Goal: Information Seeking & Learning: Learn about a topic

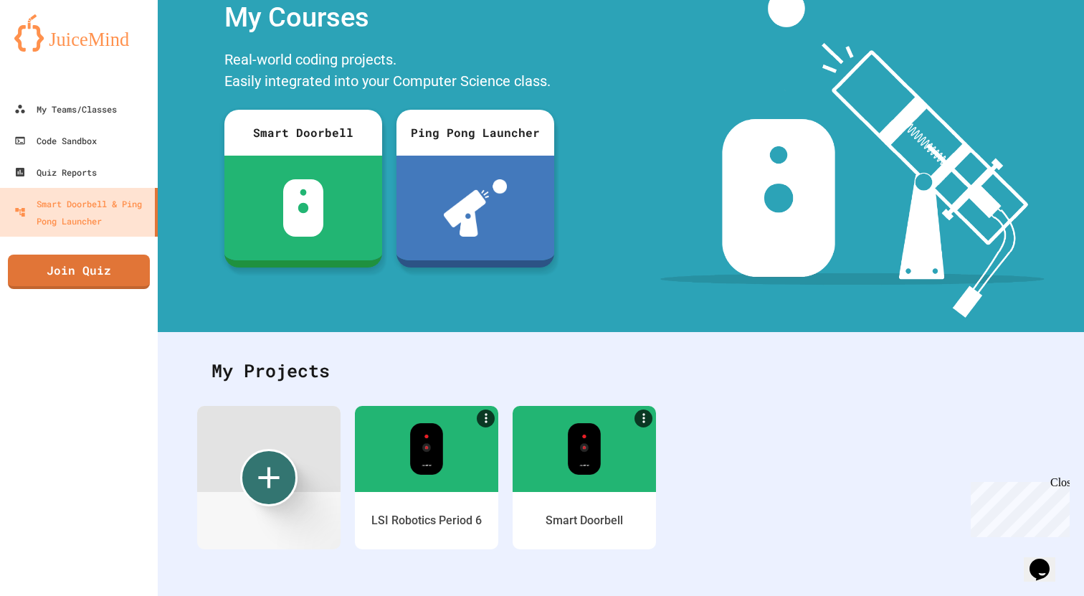
scroll to position [57, 0]
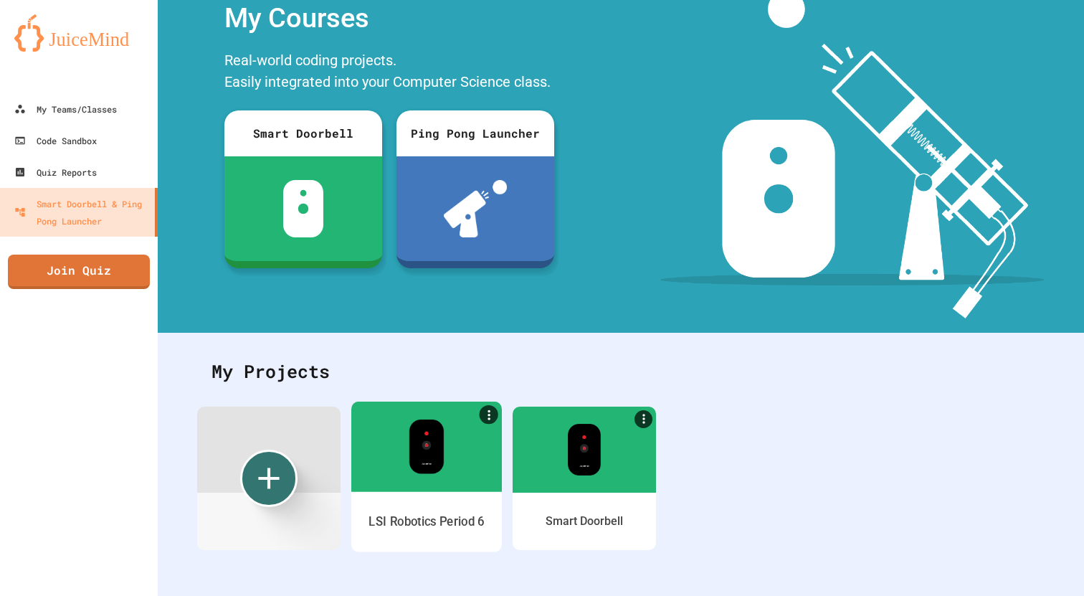
click at [453, 513] on div "LSI Robotics Period 6" at bounding box center [426, 522] width 116 height 18
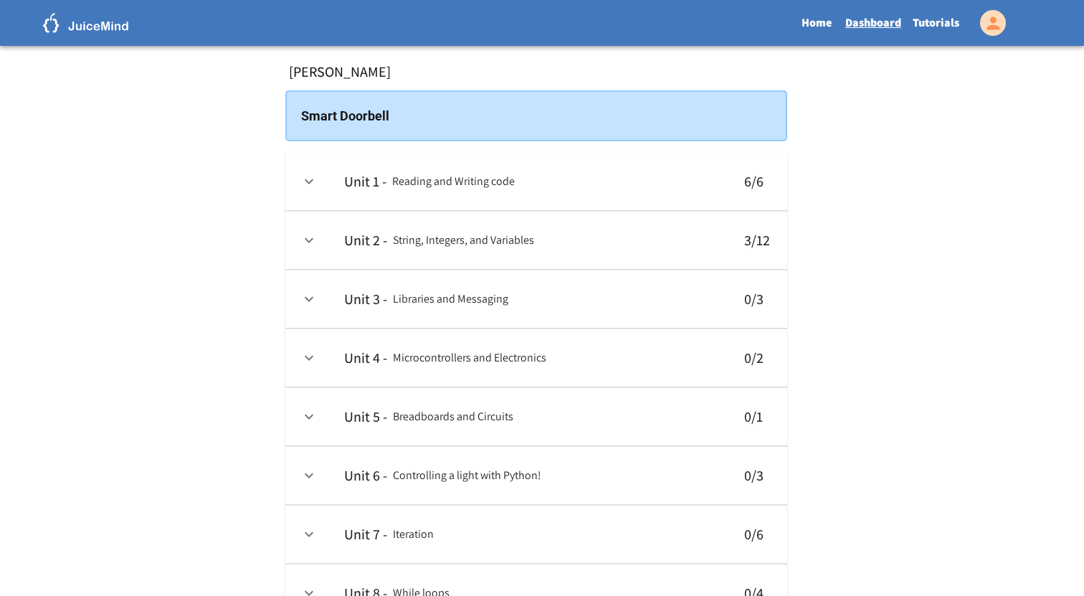
scroll to position [20, 0]
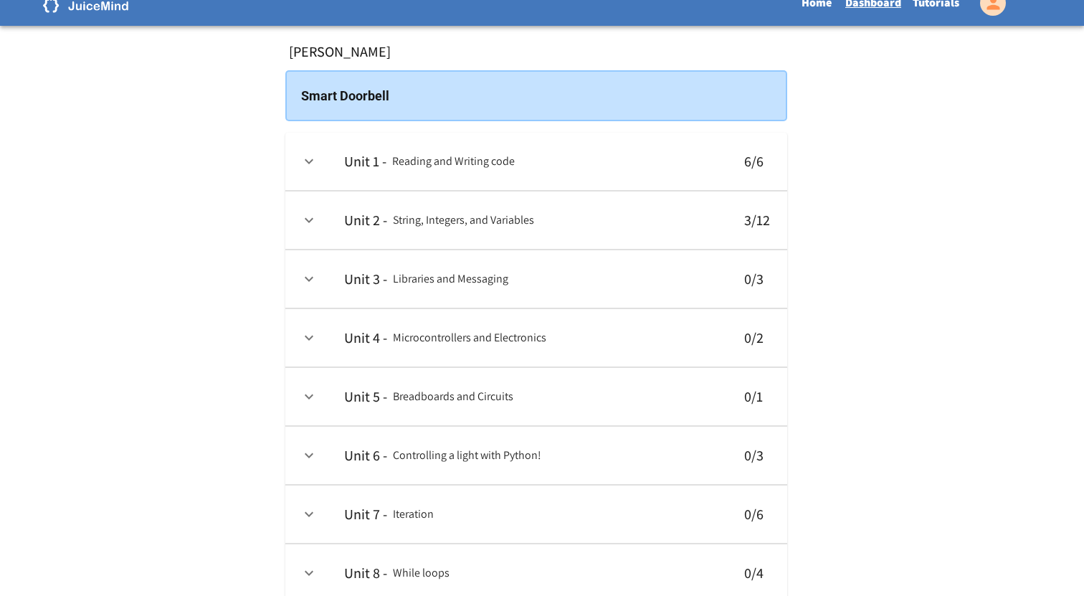
click at [309, 227] on icon "expand row" at bounding box center [308, 219] width 17 height 17
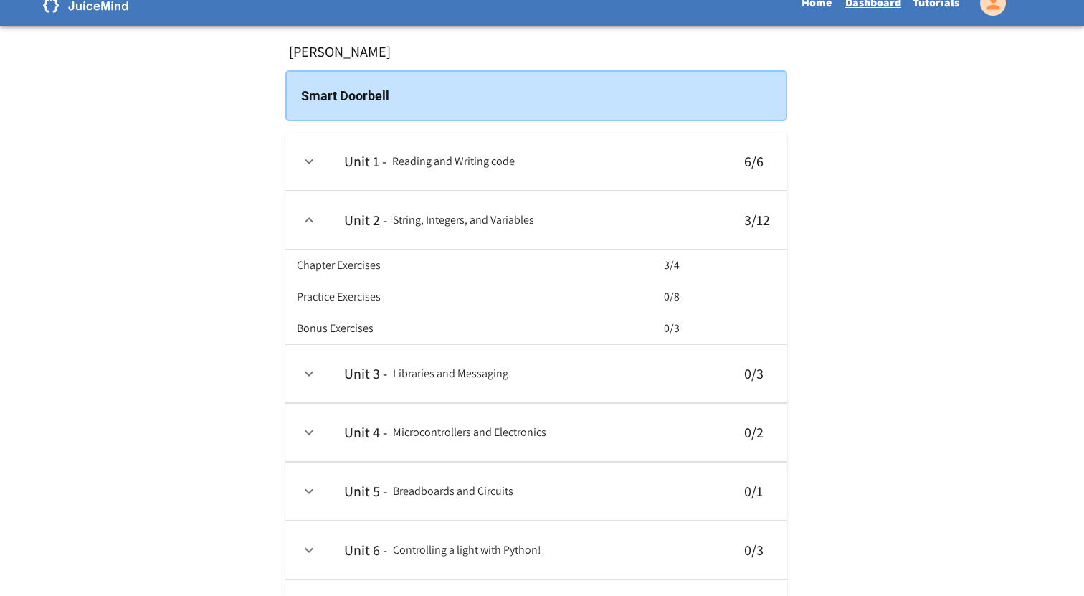
click at [381, 275] on h6 "Chapter Exercises" at bounding box center [339, 265] width 84 height 20
click at [680, 269] on h6 "3/4" at bounding box center [672, 265] width 16 height 20
click at [381, 275] on h6 "Chapter Exercises" at bounding box center [339, 265] width 84 height 20
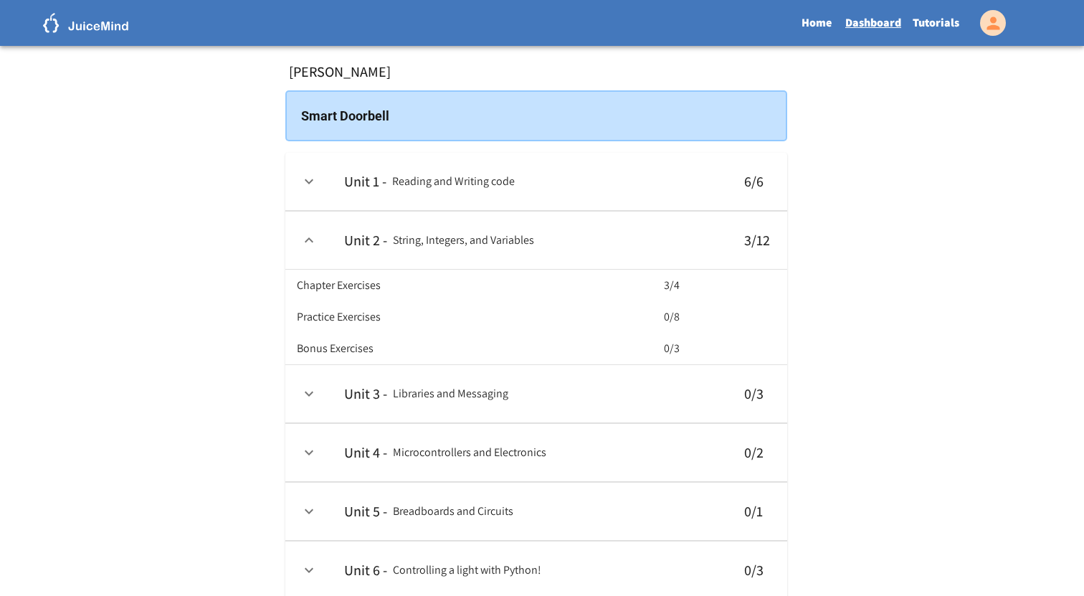
scroll to position [0, 0]
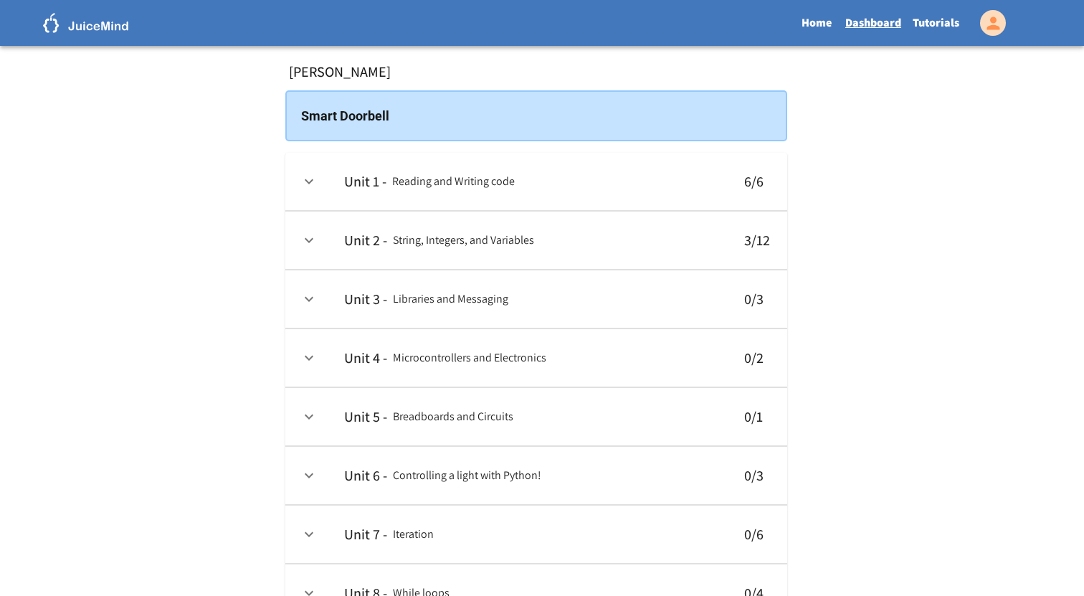
click at [927, 20] on link "Tutorials" at bounding box center [936, 22] width 58 height 33
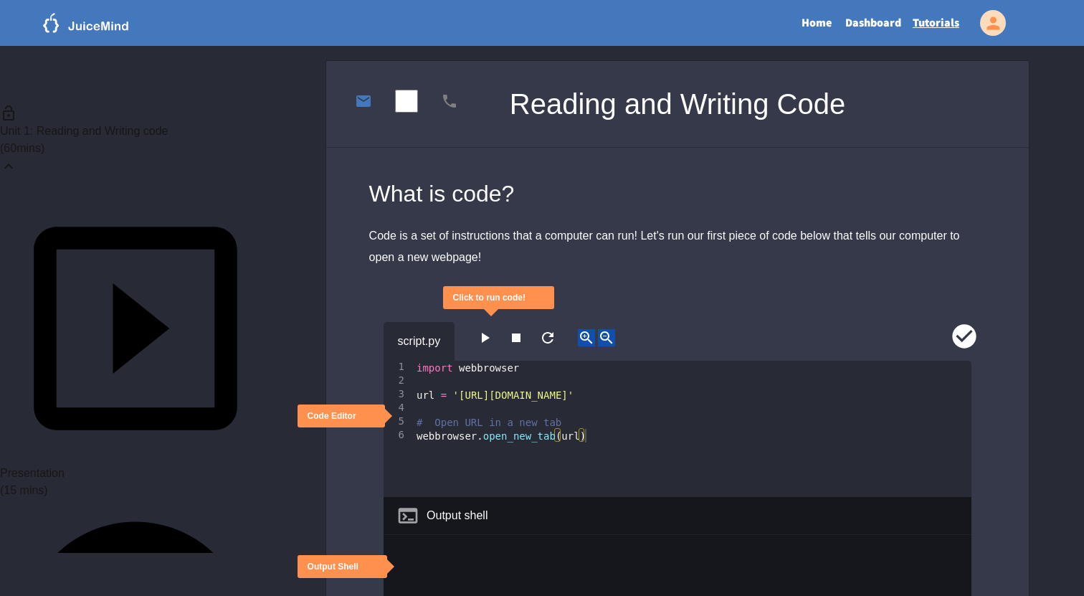
click at [525, 298] on button "close" at bounding box center [525, 298] width 0 height 0
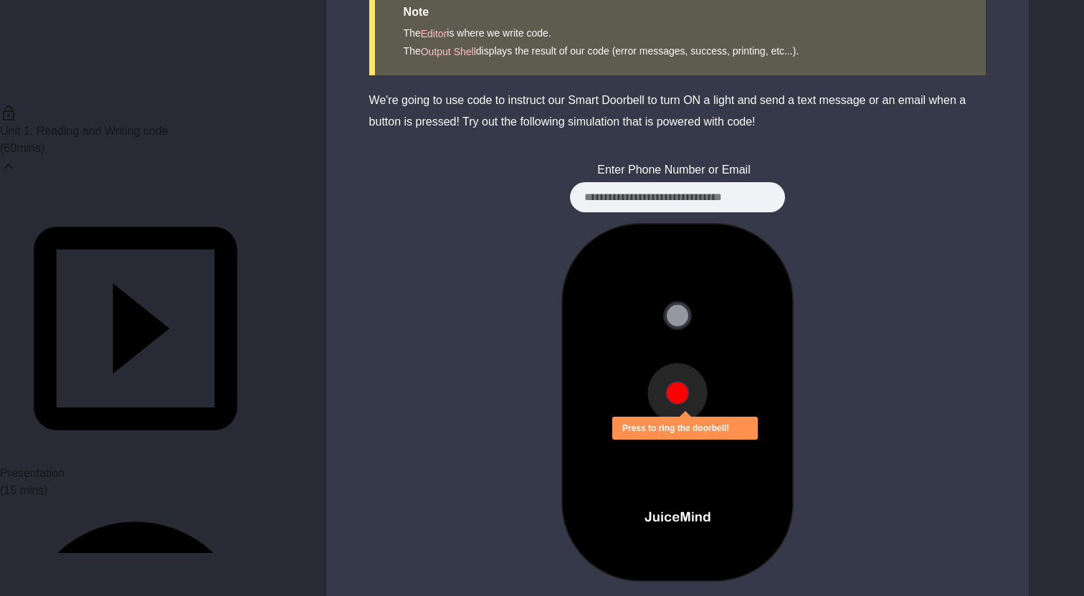
scroll to position [726, 0]
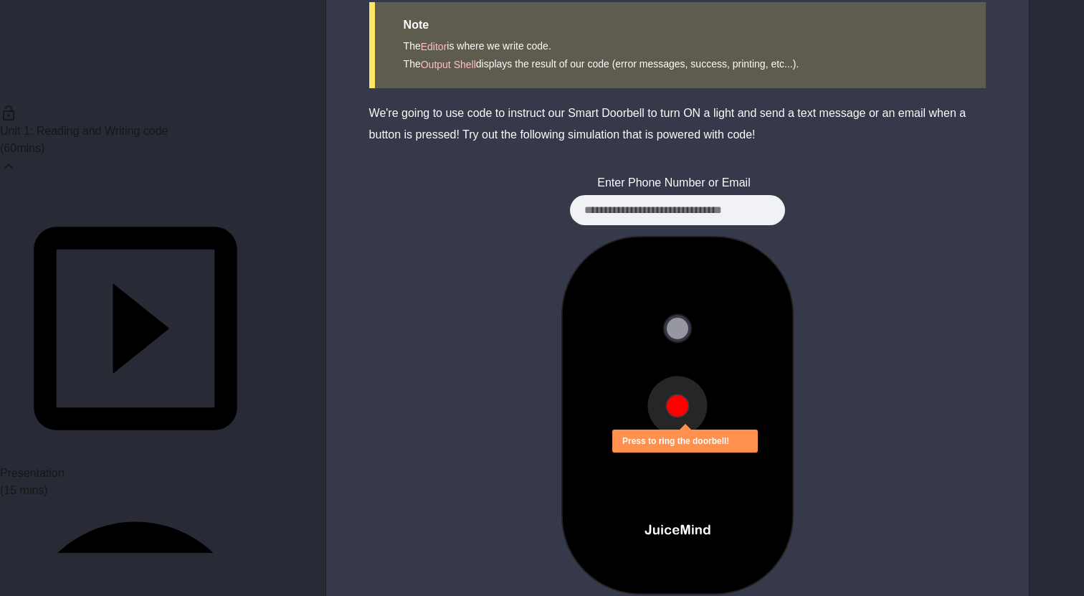
click at [48, 484] on span "(15 mins)" at bounding box center [24, 490] width 48 height 12
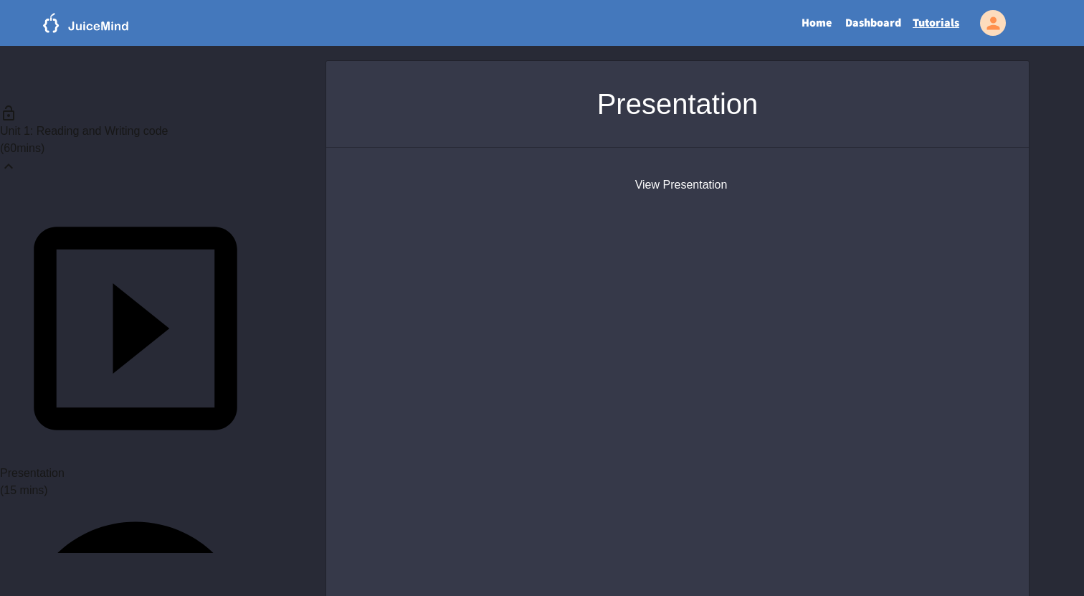
click at [693, 181] on button "View Presentation" at bounding box center [681, 184] width 92 height 17
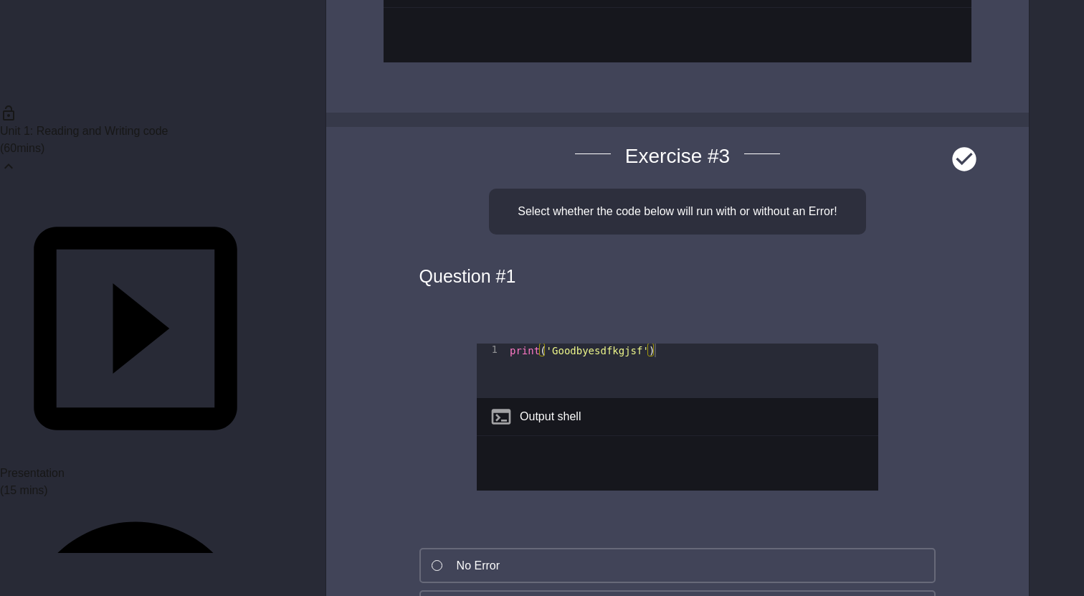
scroll to position [1431, 0]
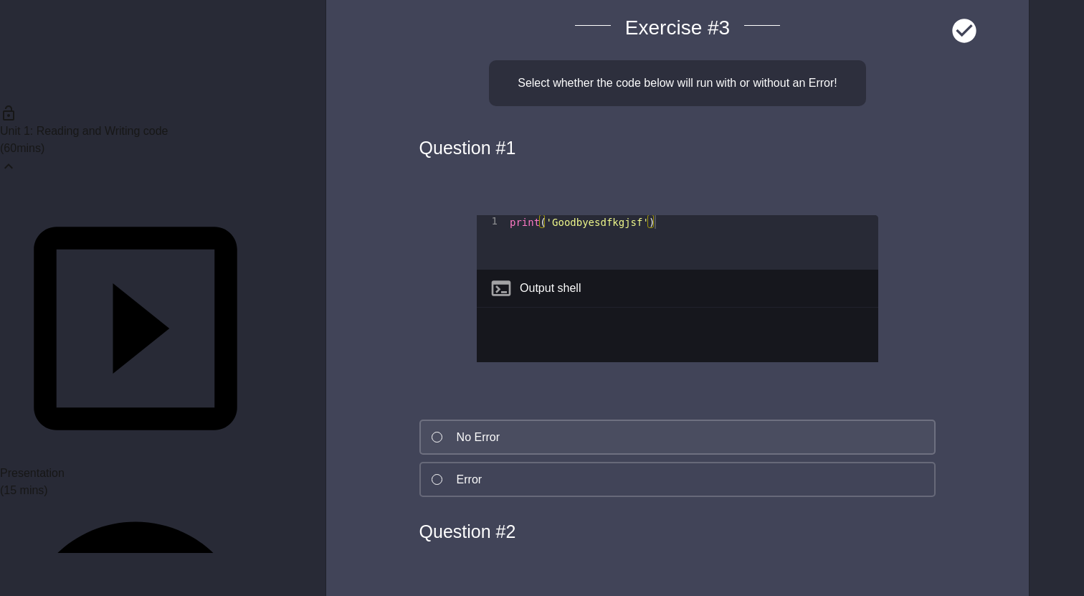
click at [495, 444] on div "No Error" at bounding box center [478, 437] width 43 height 17
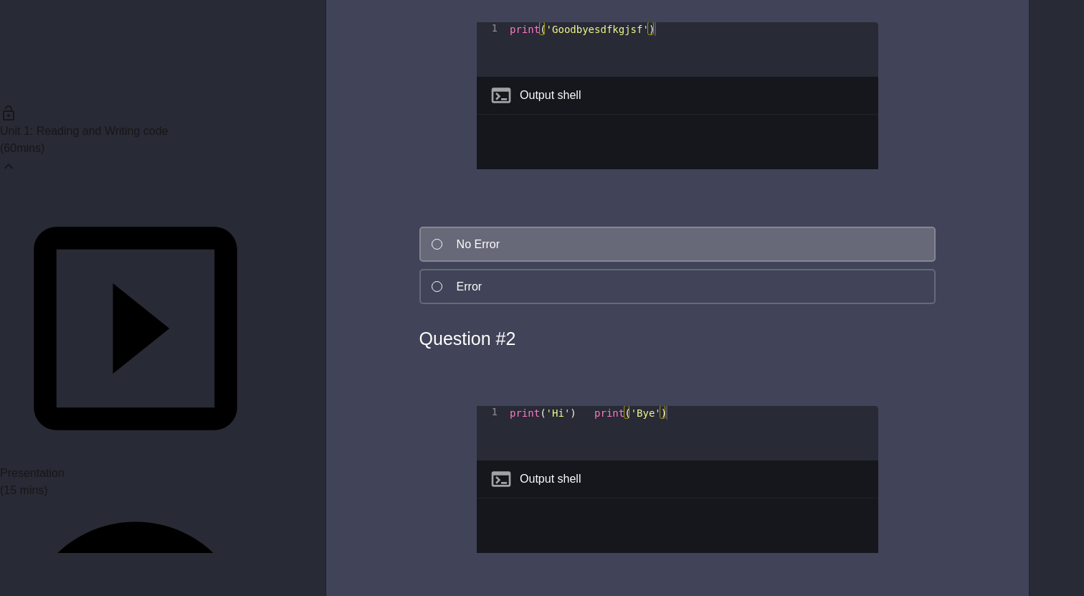
scroll to position [1748, 0]
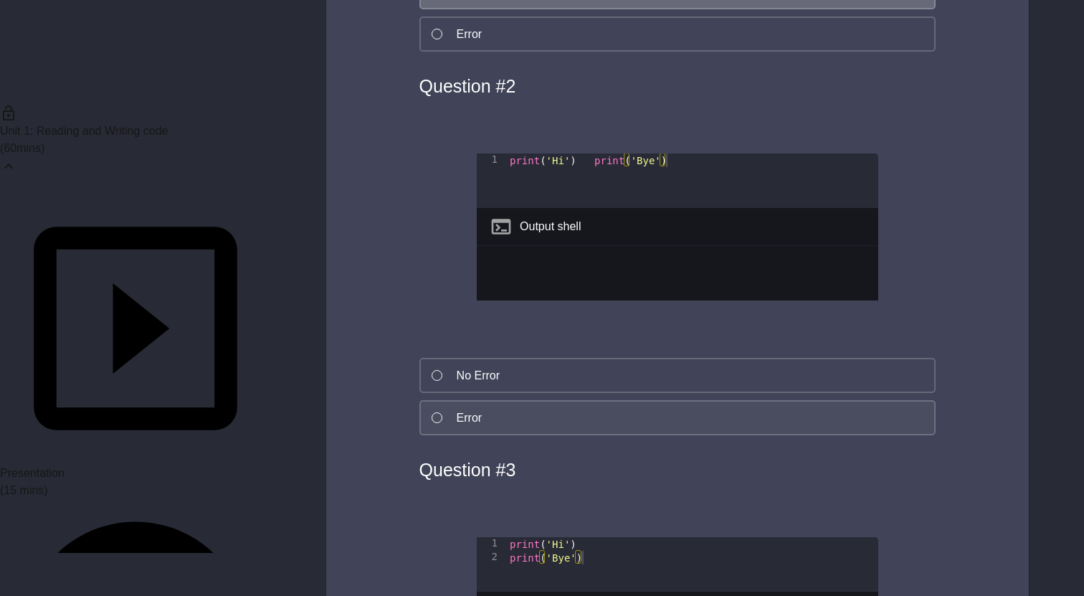
click at [496, 421] on button "Error" at bounding box center [677, 417] width 517 height 35
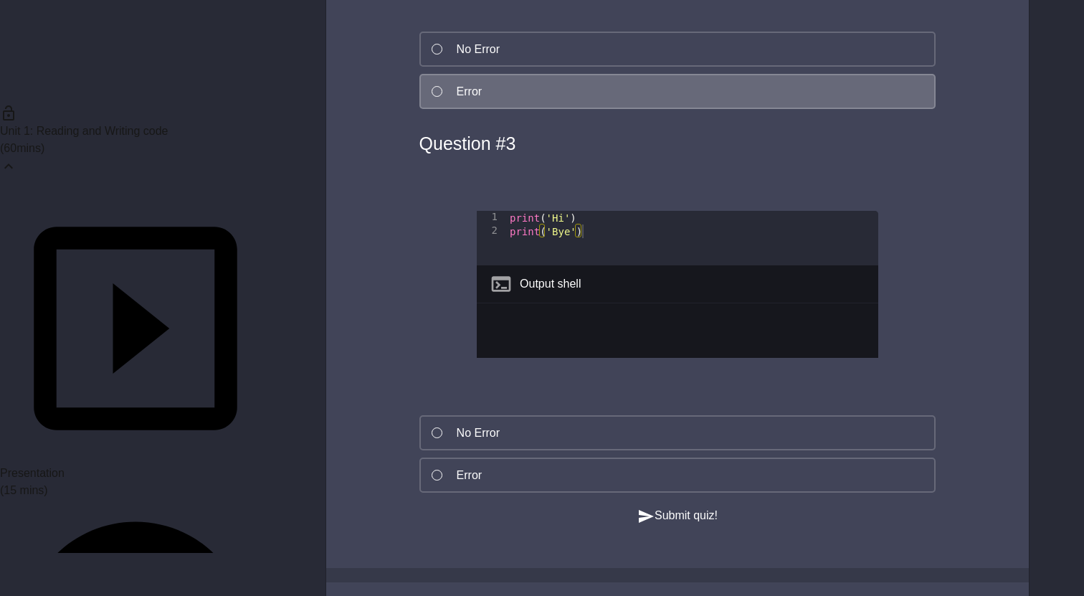
scroll to position [2223, 0]
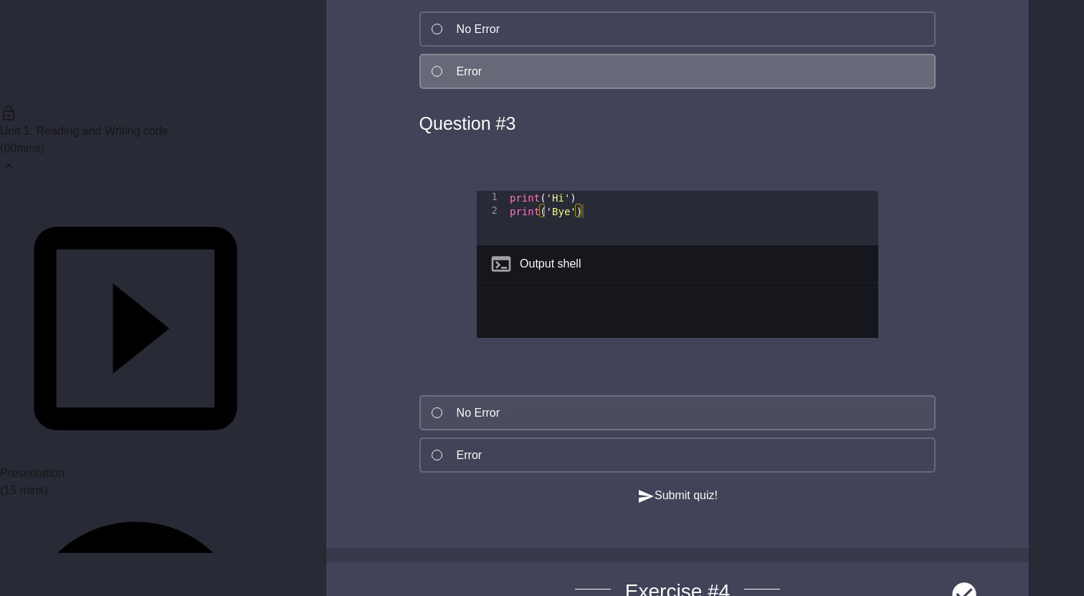
click at [492, 415] on div "No Error" at bounding box center [478, 412] width 43 height 17
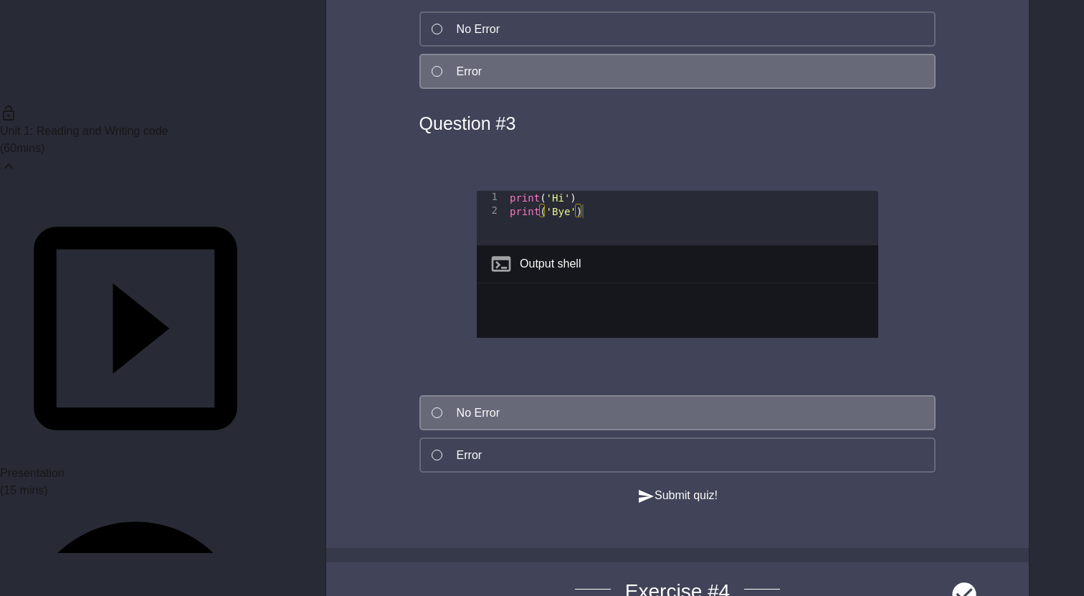
click at [667, 505] on button "Submit quiz!" at bounding box center [677, 496] width 80 height 18
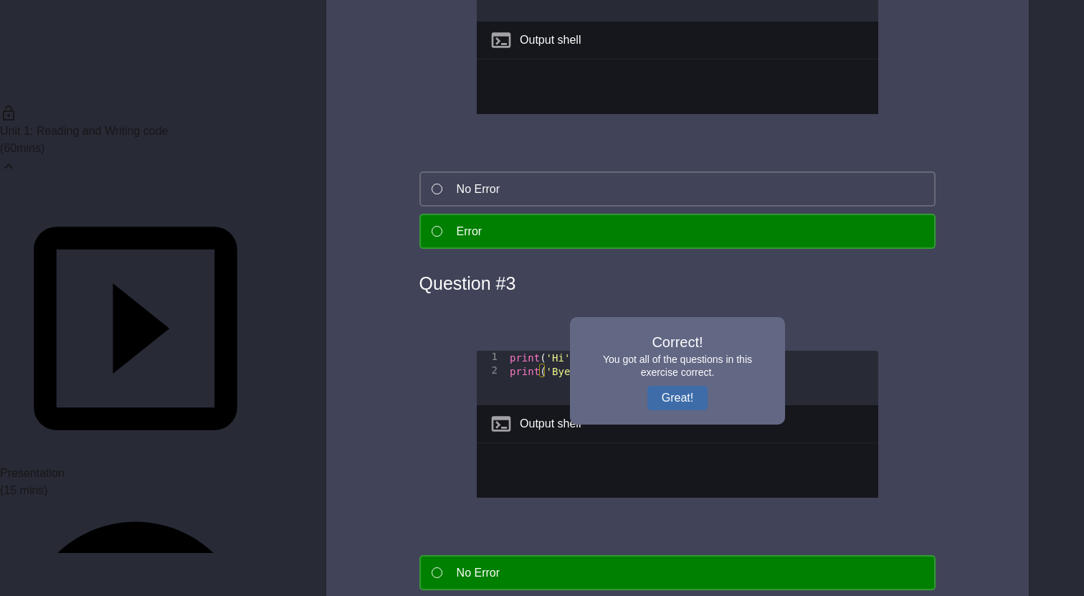
click at [673, 398] on button "Great!" at bounding box center [677, 398] width 60 height 24
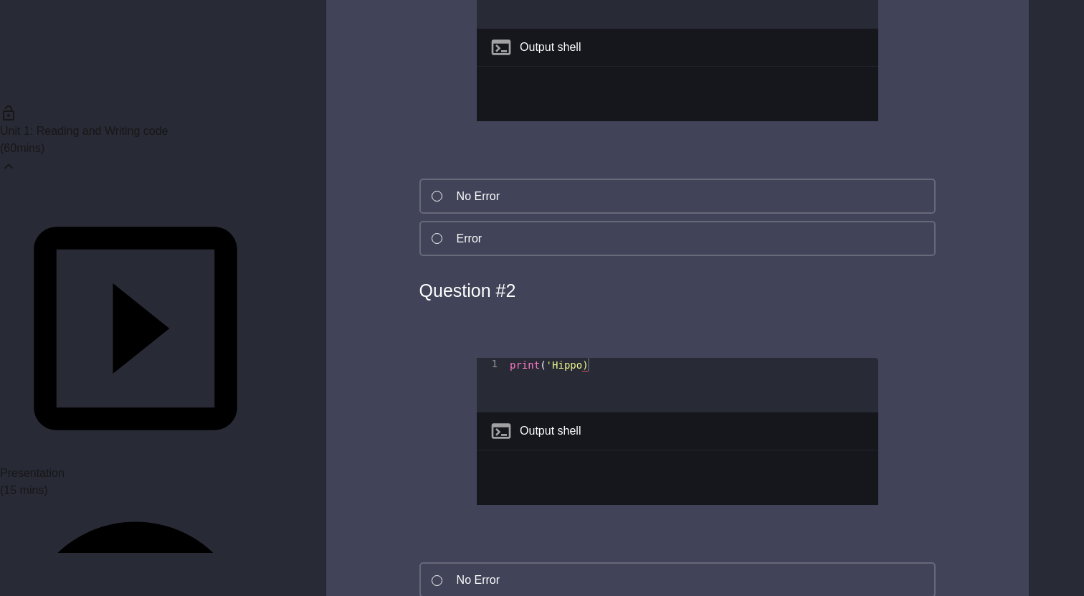
scroll to position [2917, 0]
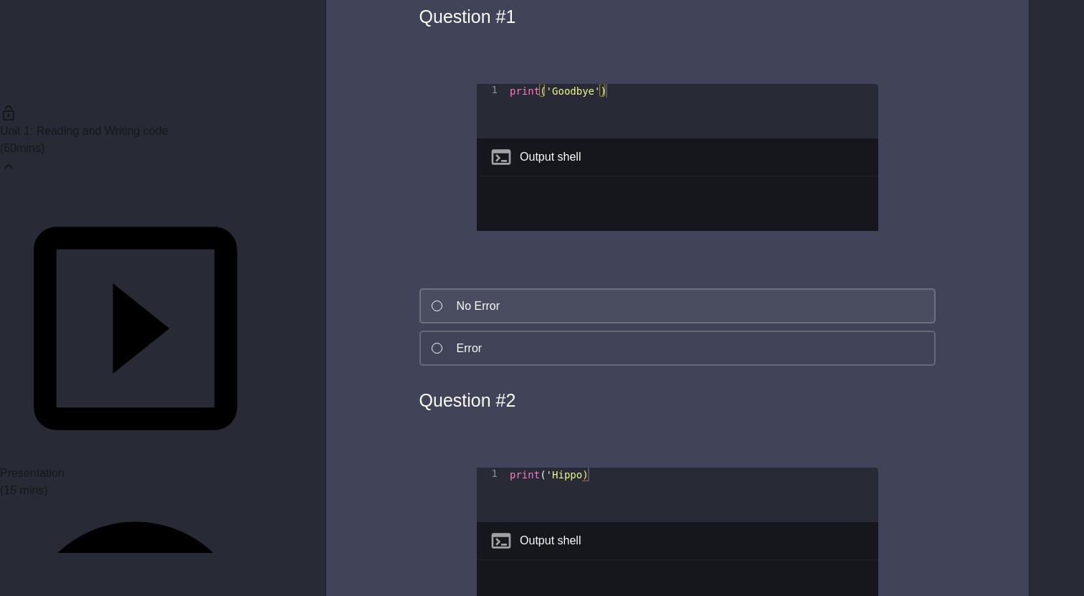
click at [580, 323] on button "No Error" at bounding box center [677, 305] width 517 height 35
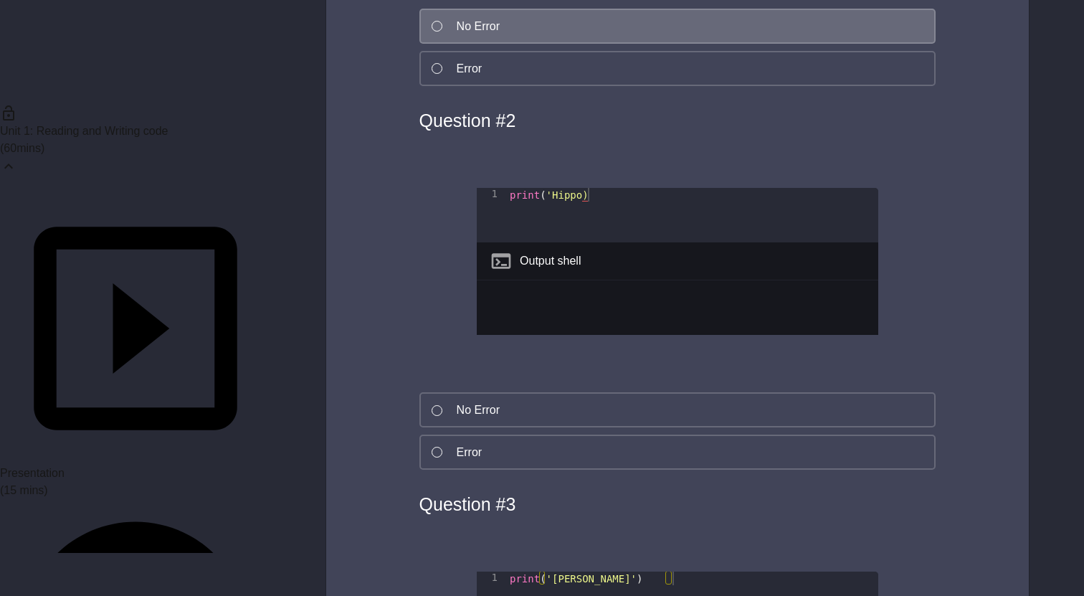
scroll to position [3246, 0]
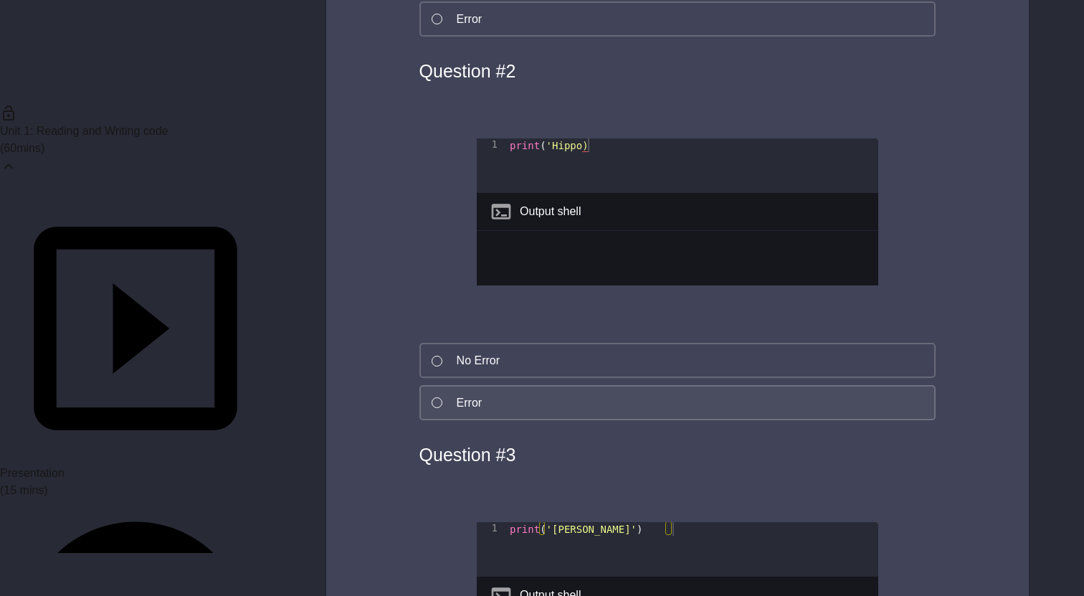
click at [648, 420] on button "Error" at bounding box center [677, 402] width 517 height 35
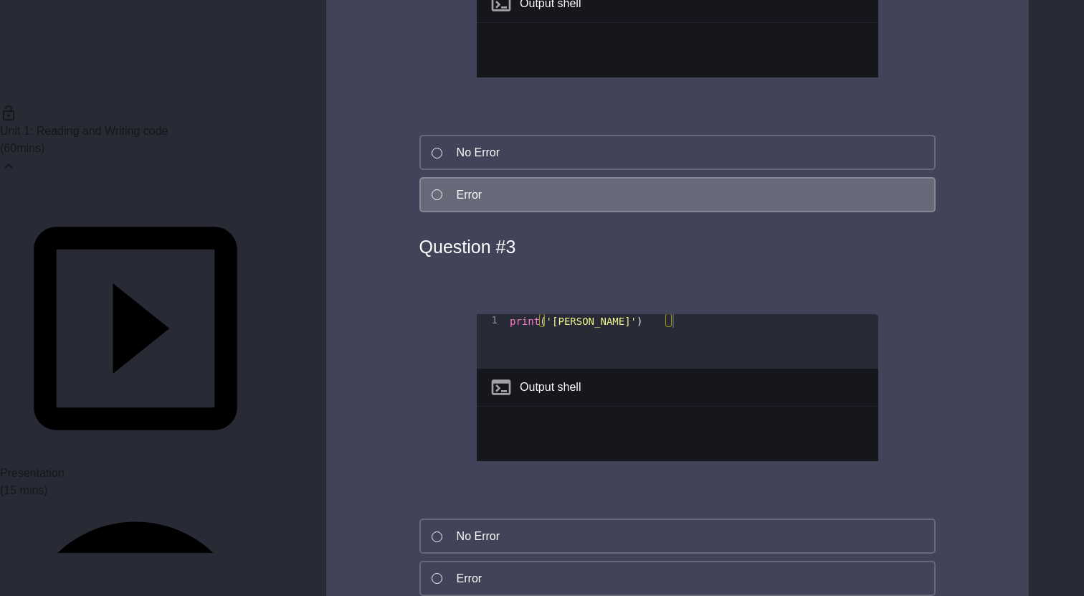
scroll to position [3518, 0]
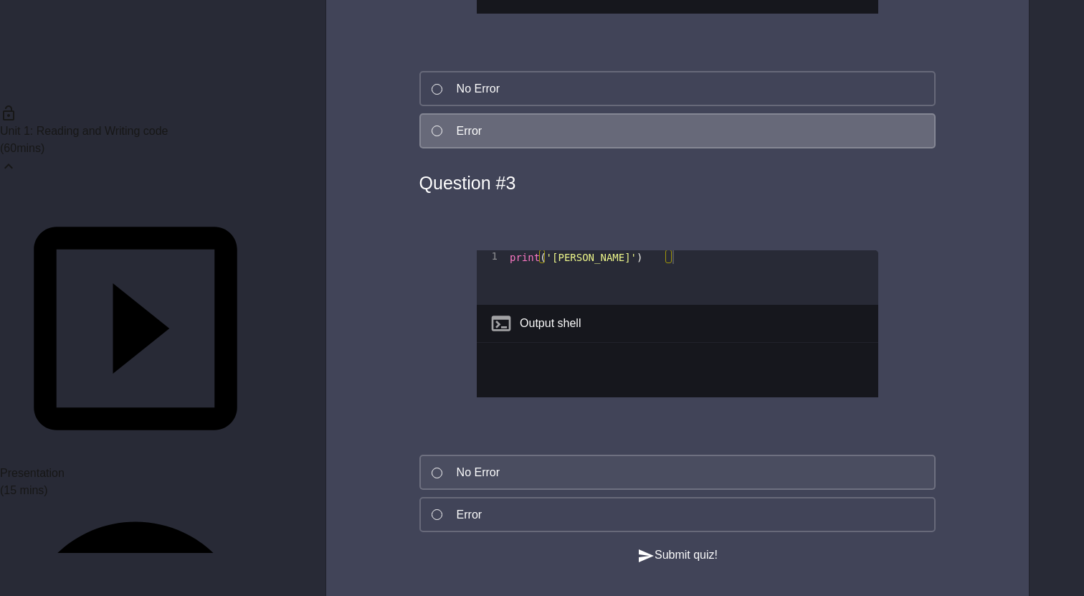
click at [609, 490] on button "No Error" at bounding box center [677, 471] width 517 height 35
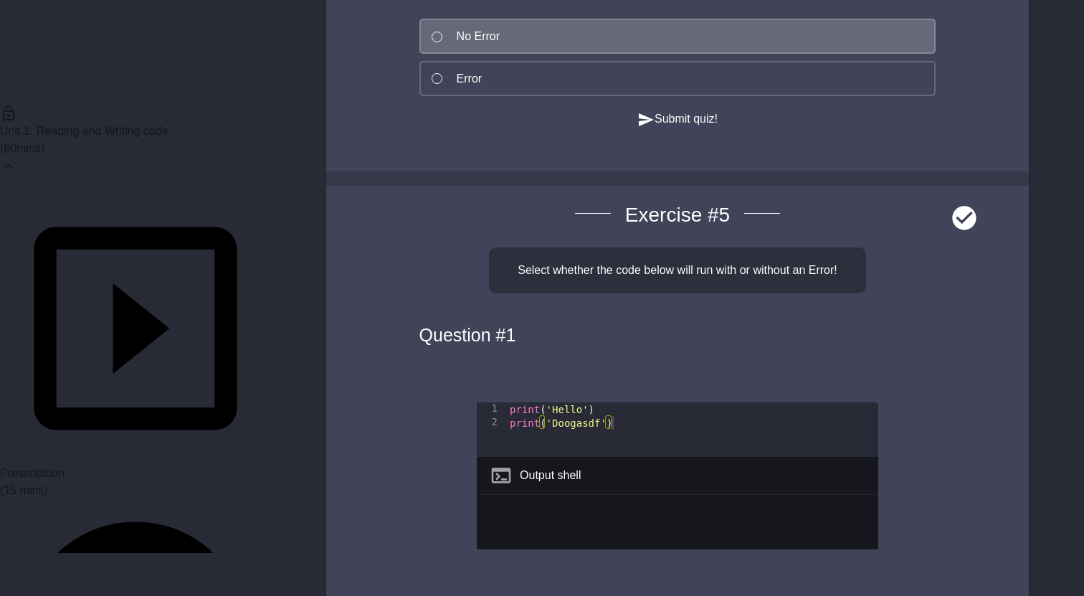
scroll to position [3958, 0]
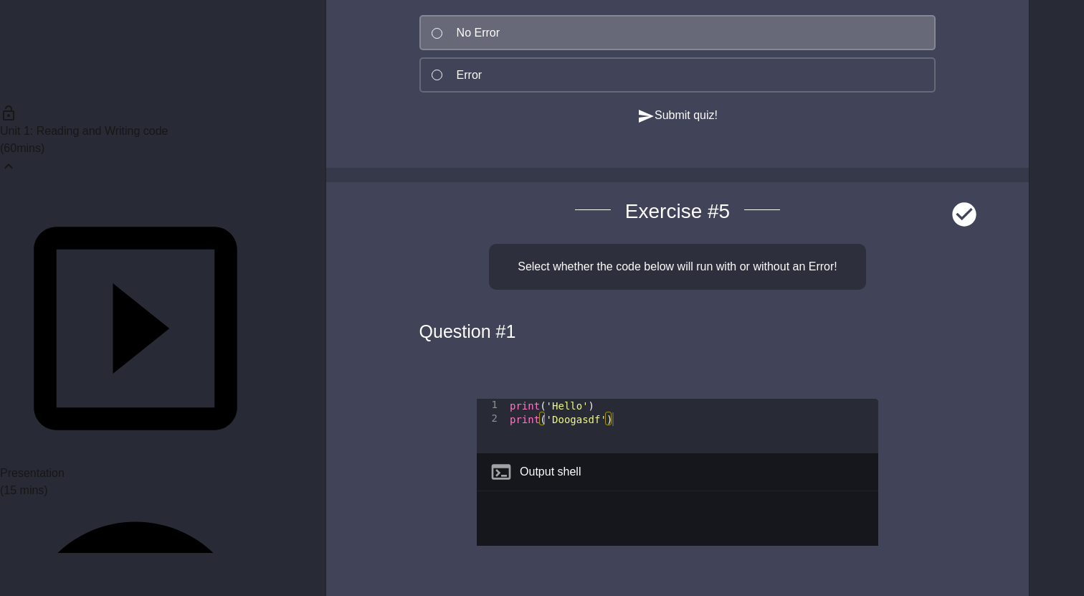
click at [689, 125] on button "Submit quiz!" at bounding box center [677, 116] width 80 height 18
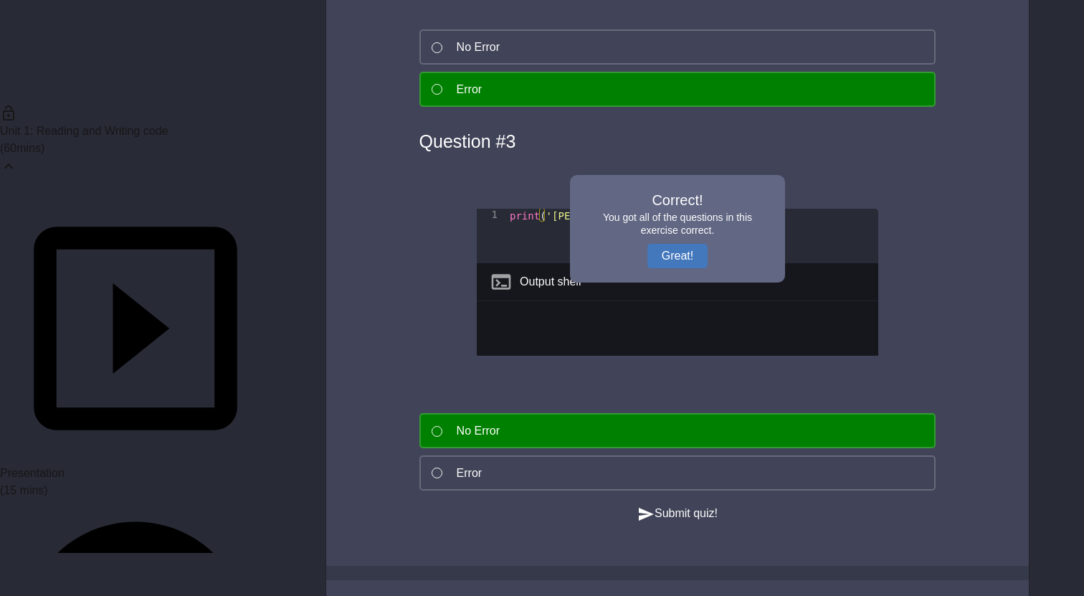
scroll to position [3399, 0]
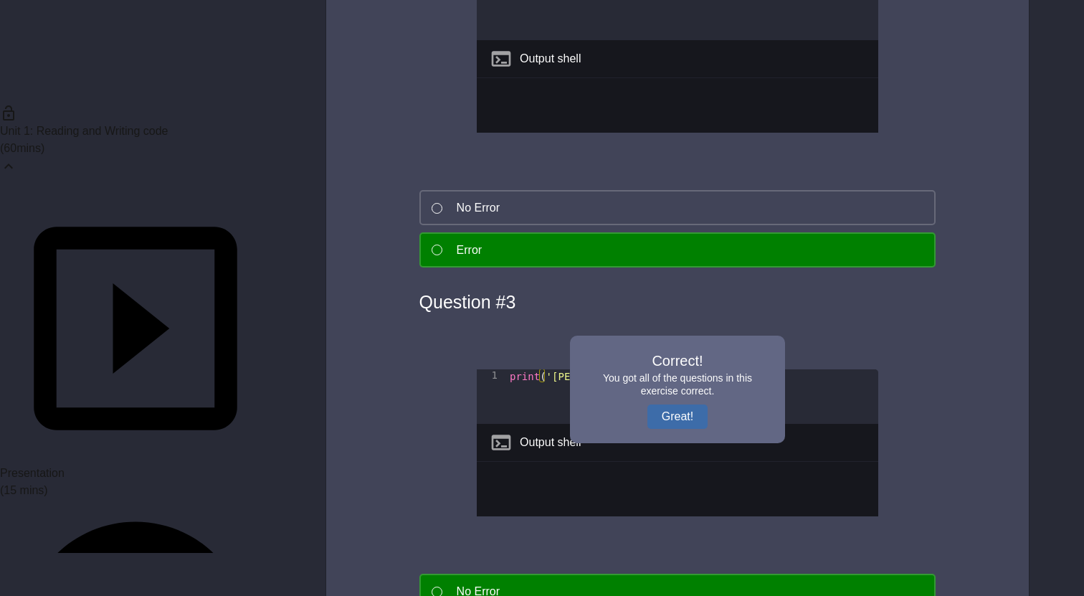
click at [699, 429] on button "Great!" at bounding box center [677, 416] width 60 height 24
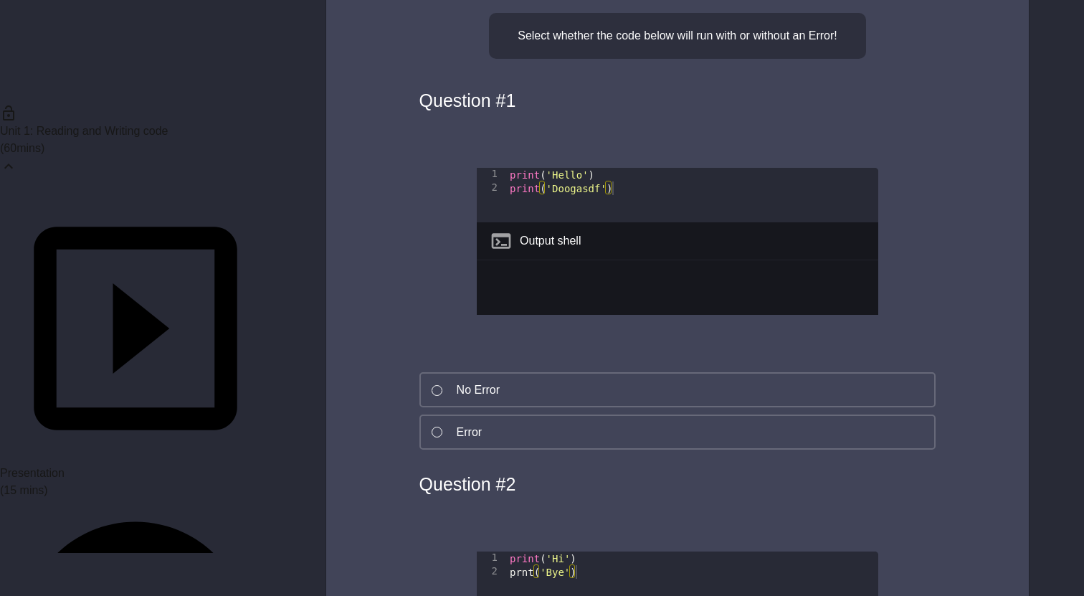
scroll to position [4190, 0]
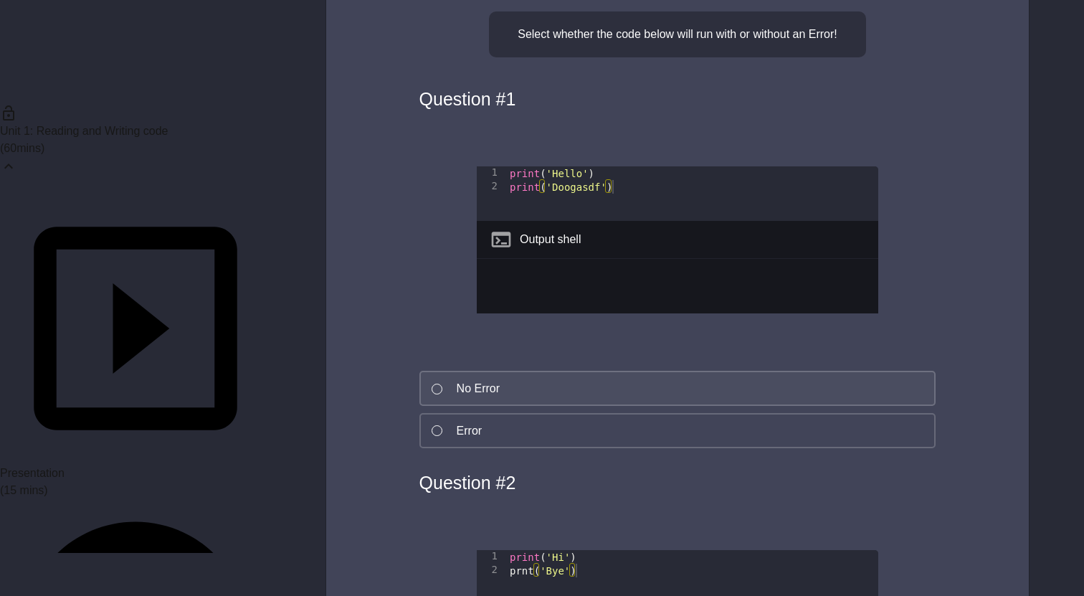
click at [699, 406] on button "No Error" at bounding box center [677, 388] width 517 height 35
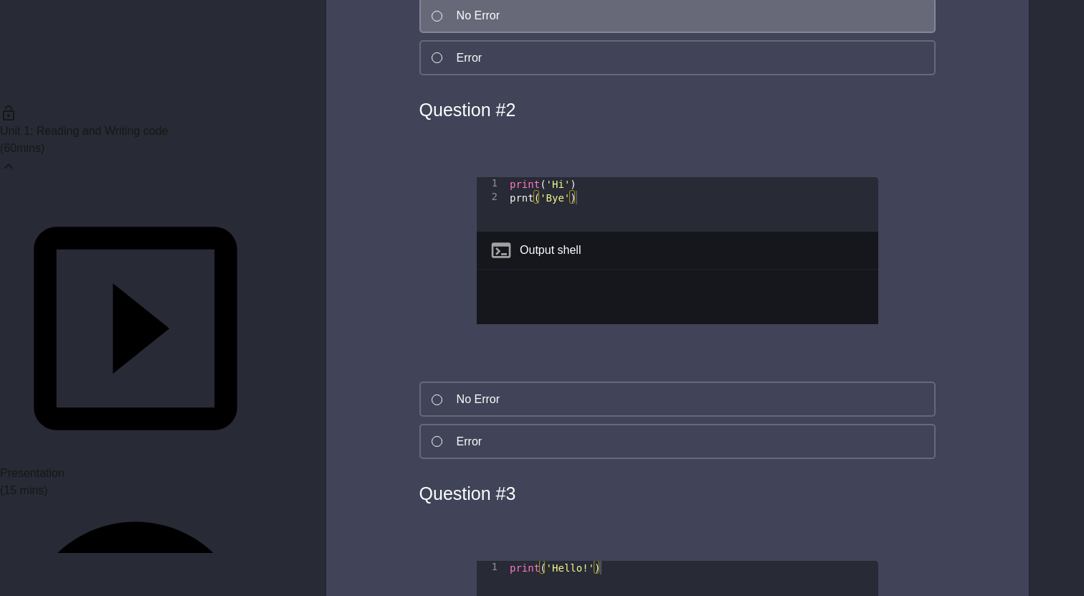
scroll to position [4631, 0]
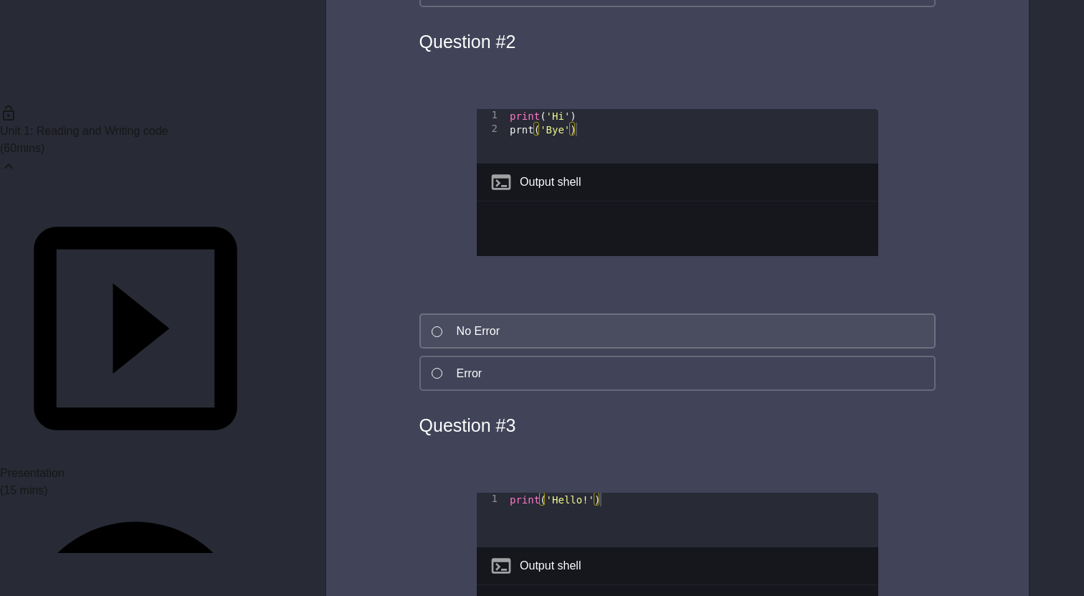
click at [654, 348] on button "No Error" at bounding box center [677, 330] width 517 height 35
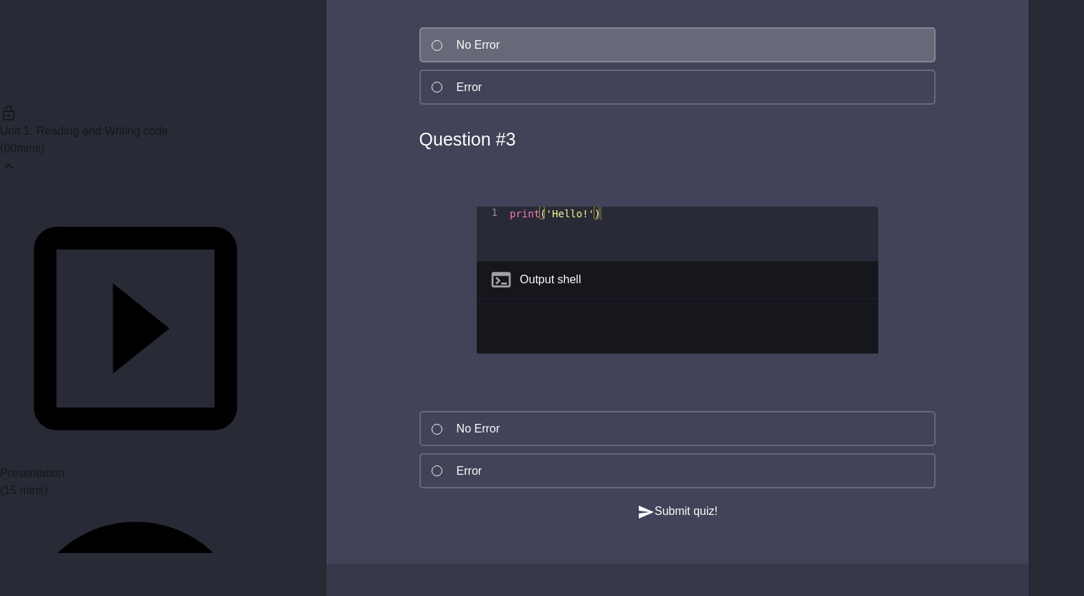
scroll to position [4986, 0]
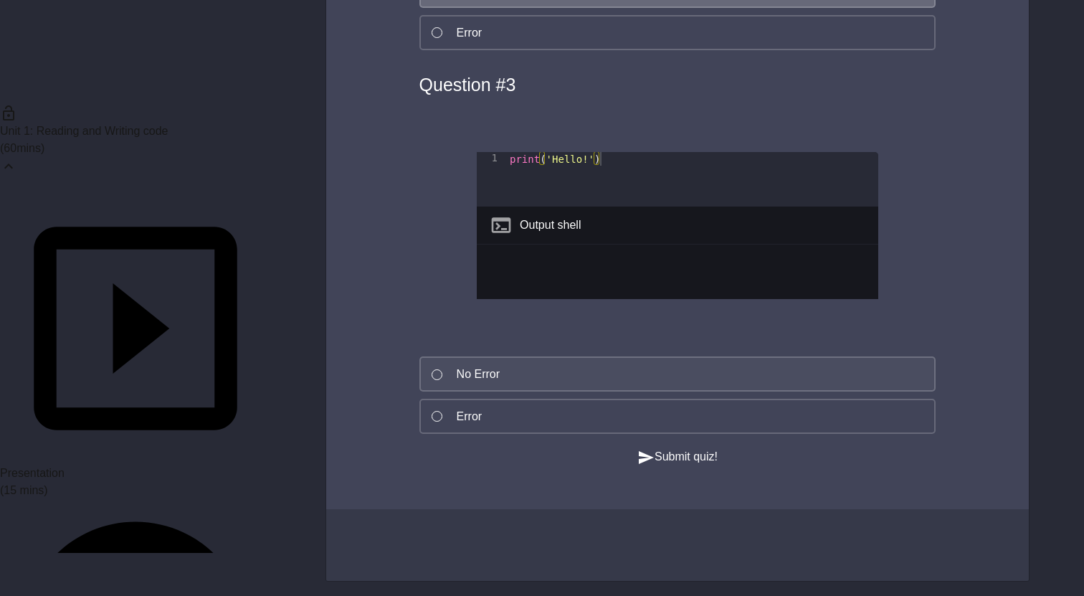
click at [651, 391] on button "No Error" at bounding box center [677, 373] width 517 height 35
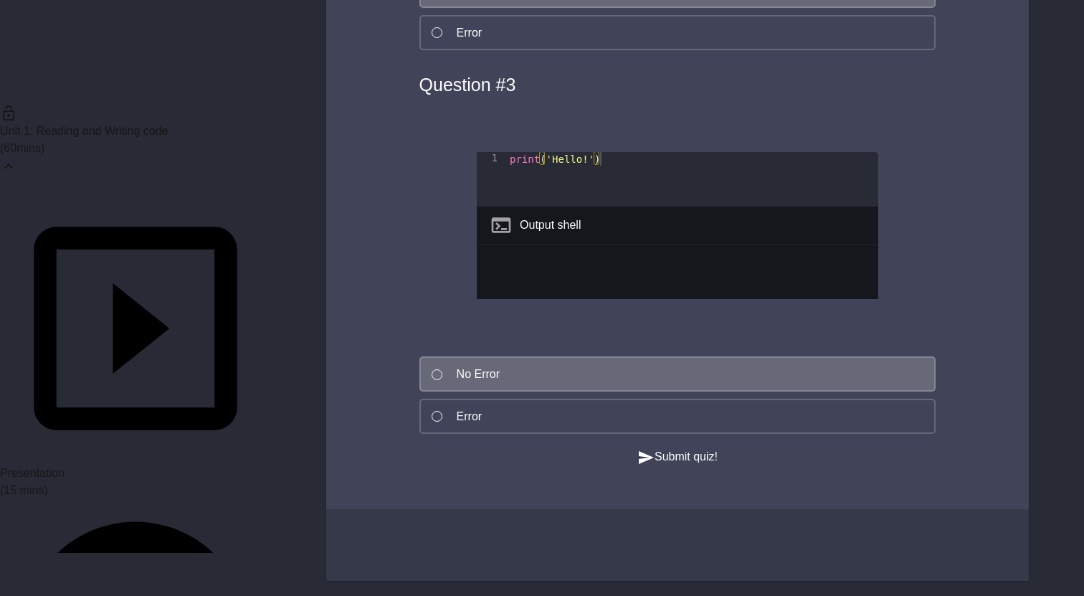
scroll to position [5069, 0]
click at [669, 448] on button "Submit quiz!" at bounding box center [677, 457] width 80 height 18
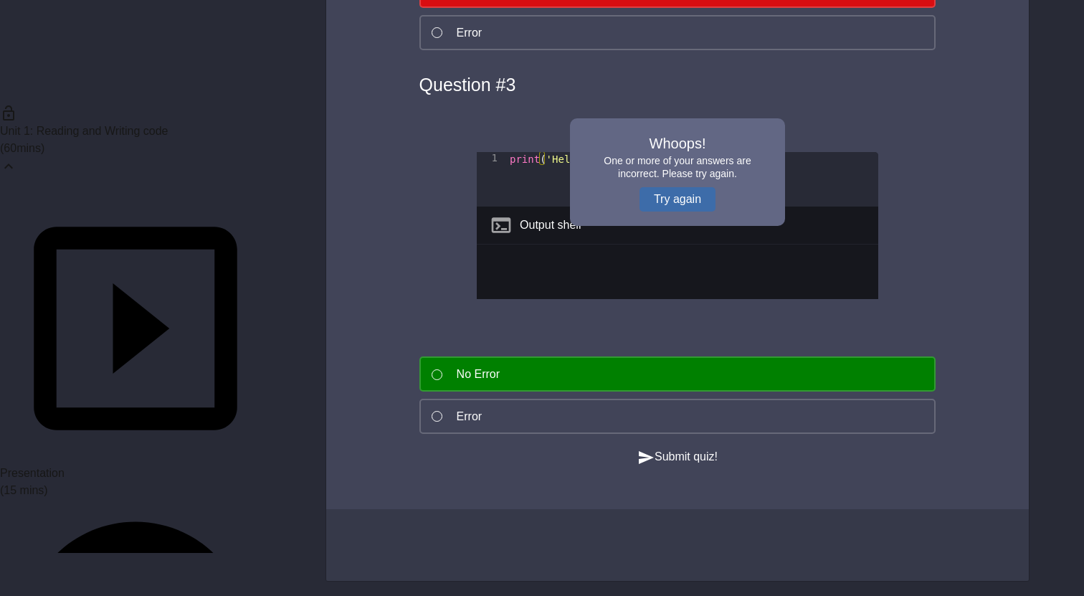
click at [684, 187] on button "Try again" at bounding box center [677, 199] width 76 height 24
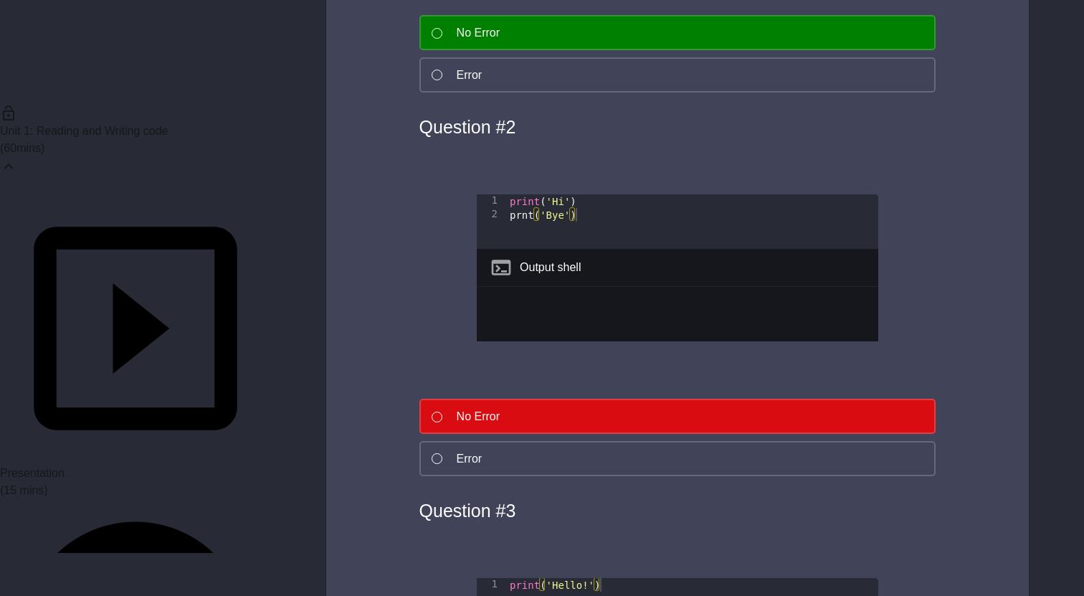
scroll to position [4575, 0]
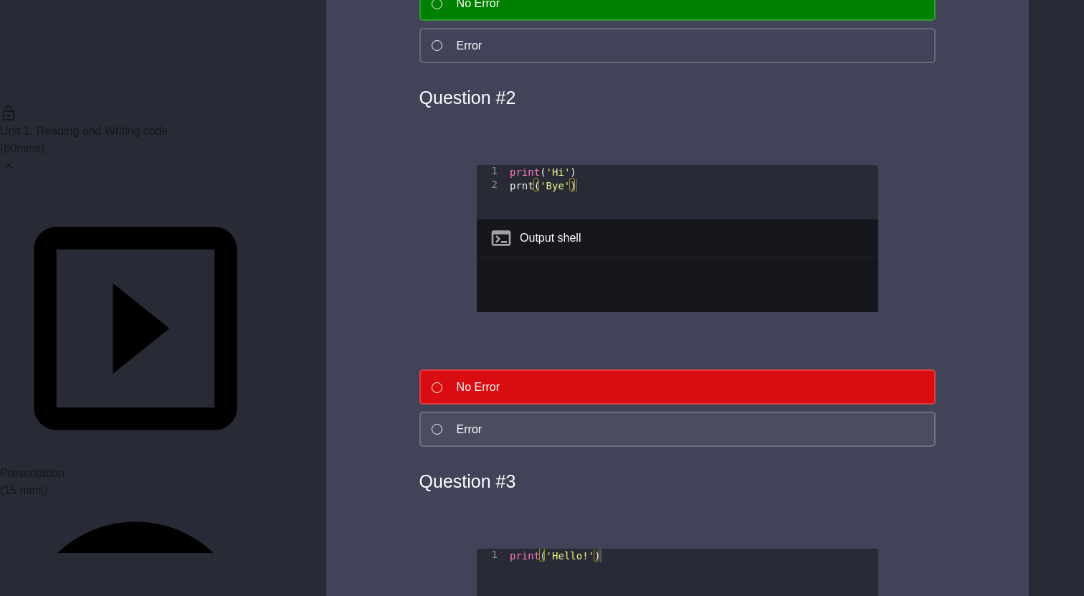
click at [590, 447] on button "Error" at bounding box center [677, 428] width 517 height 35
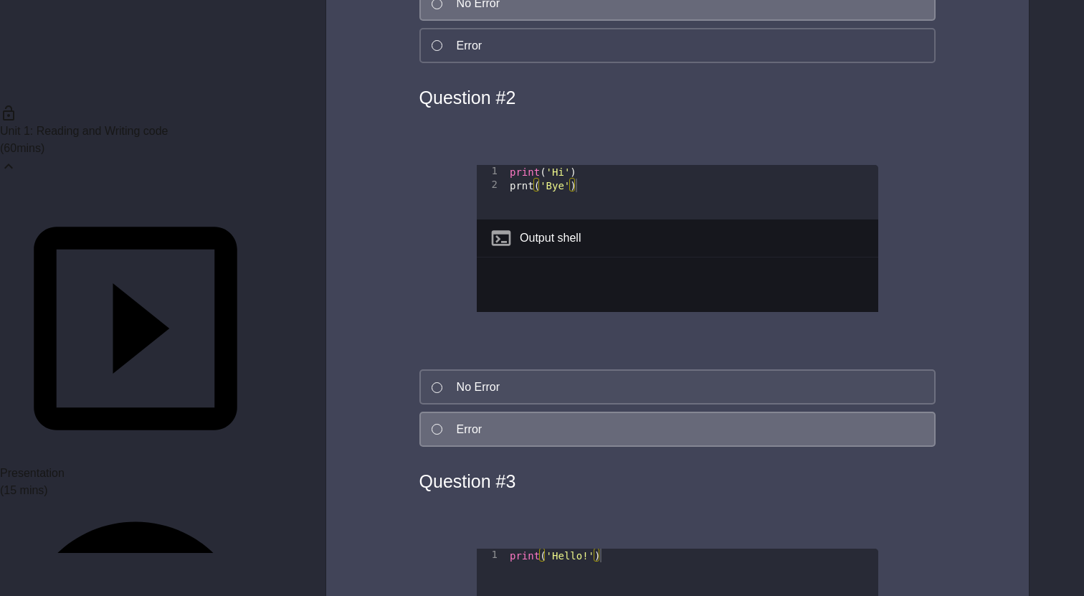
click at [601, 404] on button "No Error" at bounding box center [677, 386] width 517 height 35
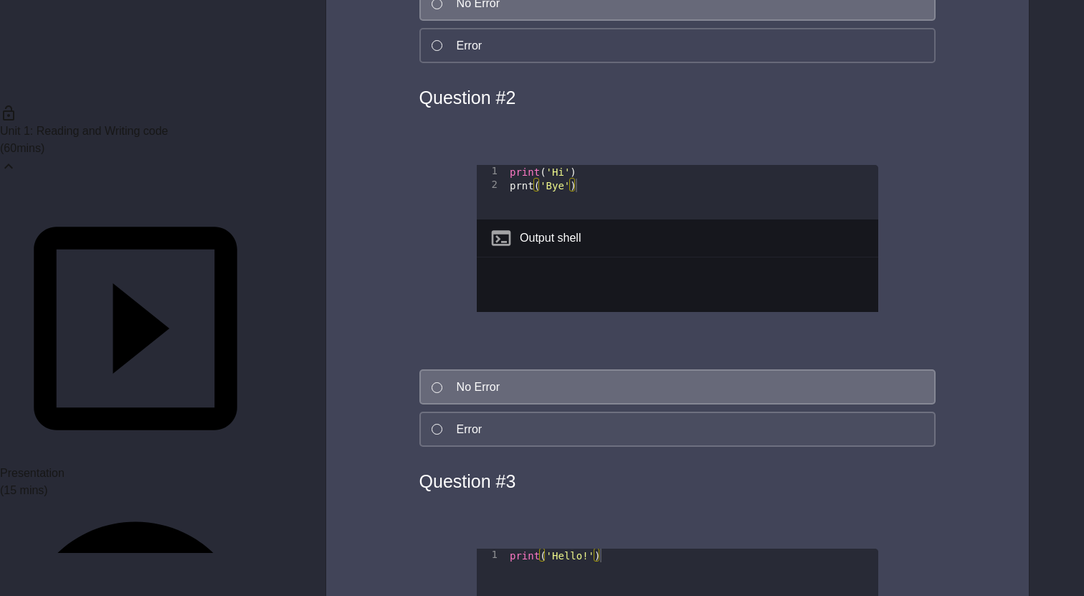
click at [601, 447] on button "Error" at bounding box center [677, 428] width 517 height 35
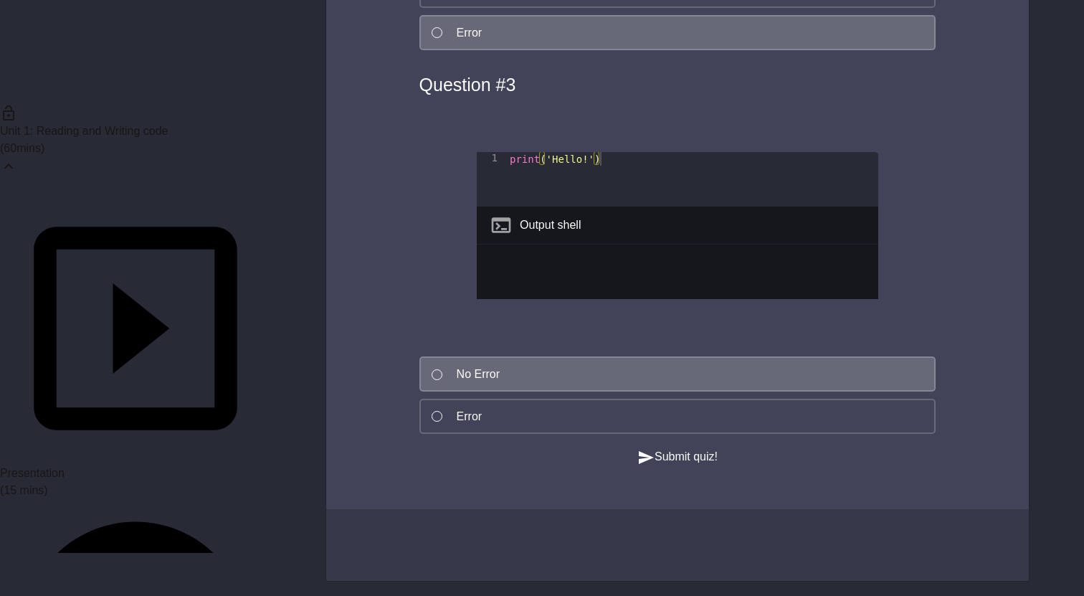
scroll to position [5069, 0]
click at [663, 448] on button "Submit quiz!" at bounding box center [677, 457] width 80 height 18
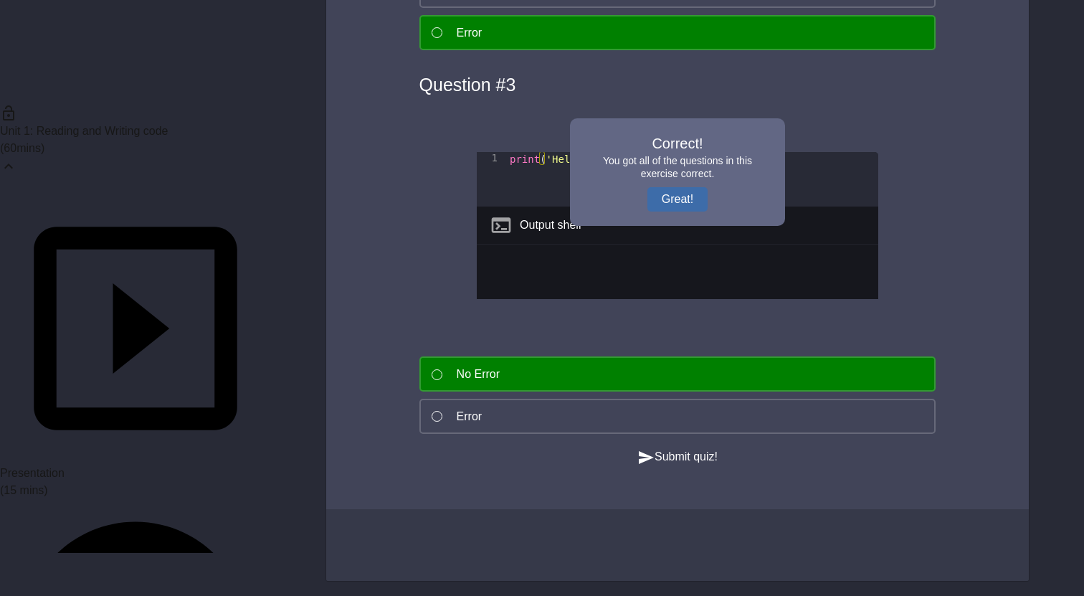
click at [677, 187] on button "Great!" at bounding box center [677, 199] width 60 height 24
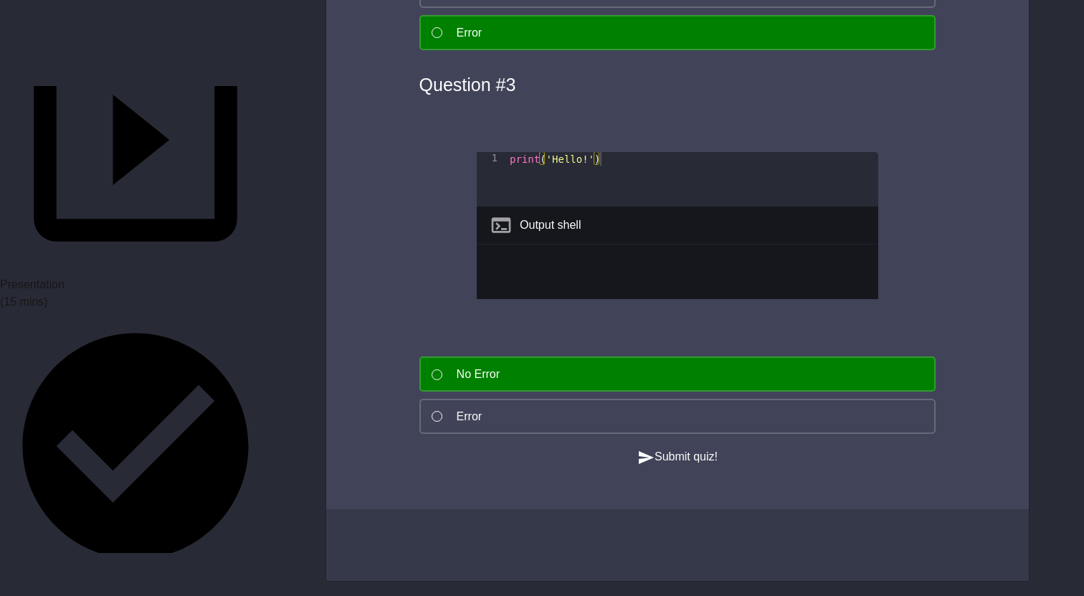
scroll to position [214, 0]
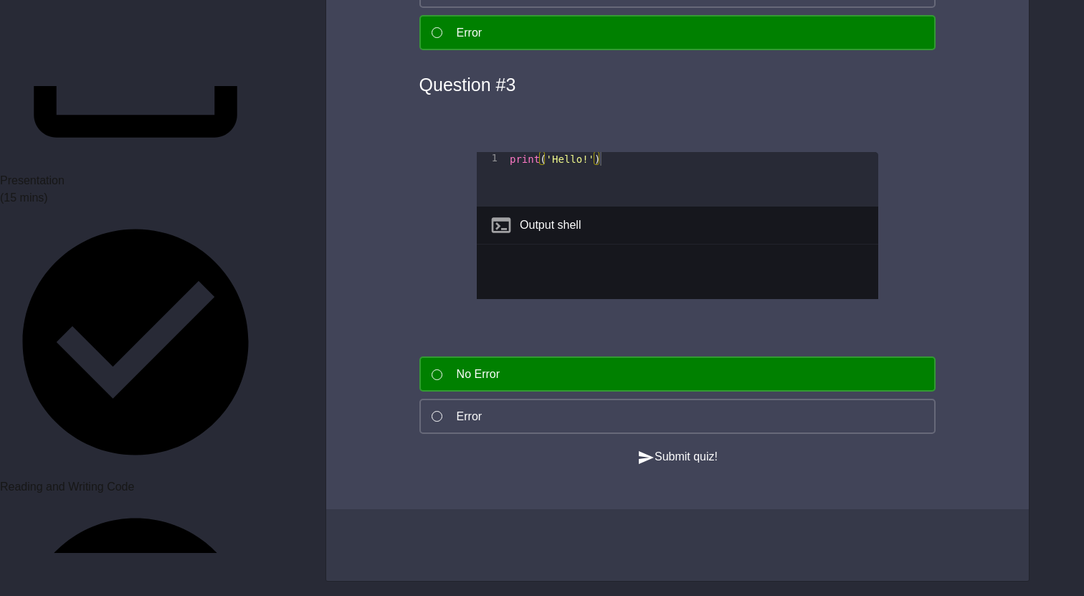
scroll to position [295, 0]
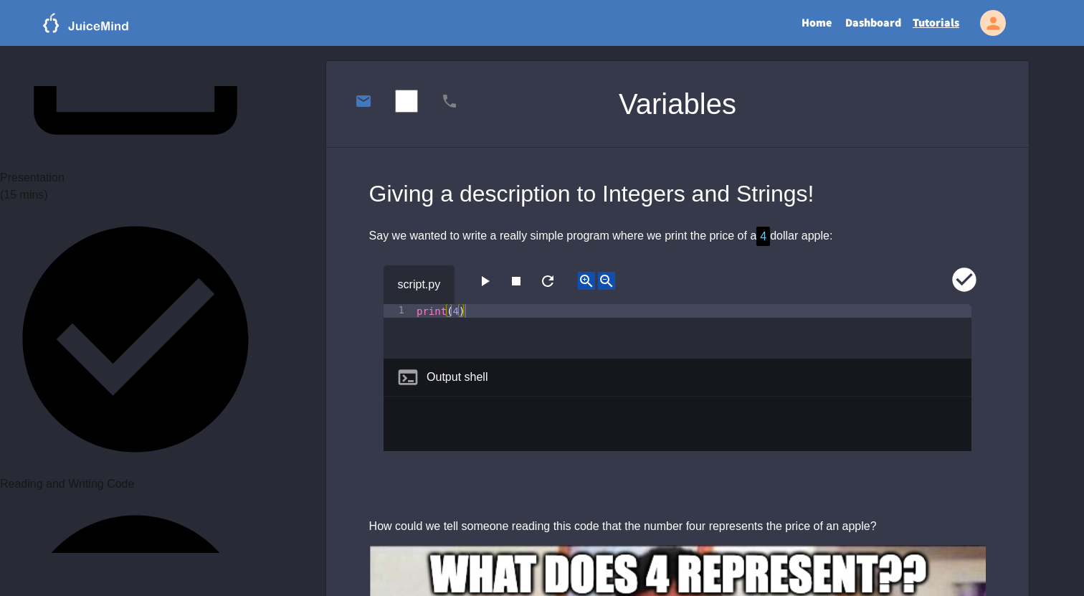
click at [492, 275] on icon "button" at bounding box center [484, 280] width 17 height 17
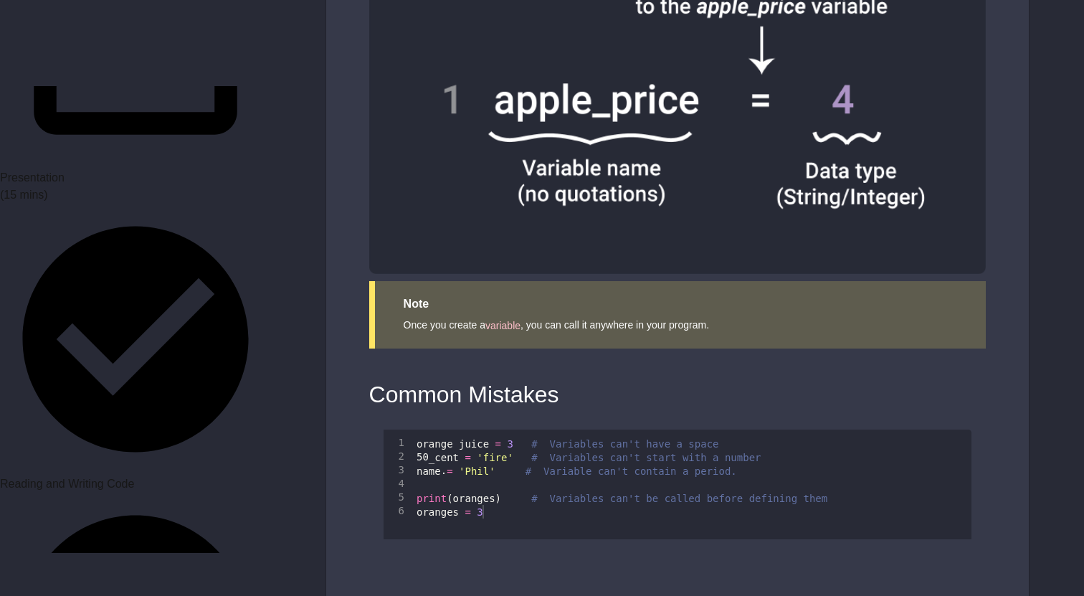
scroll to position [1825, 0]
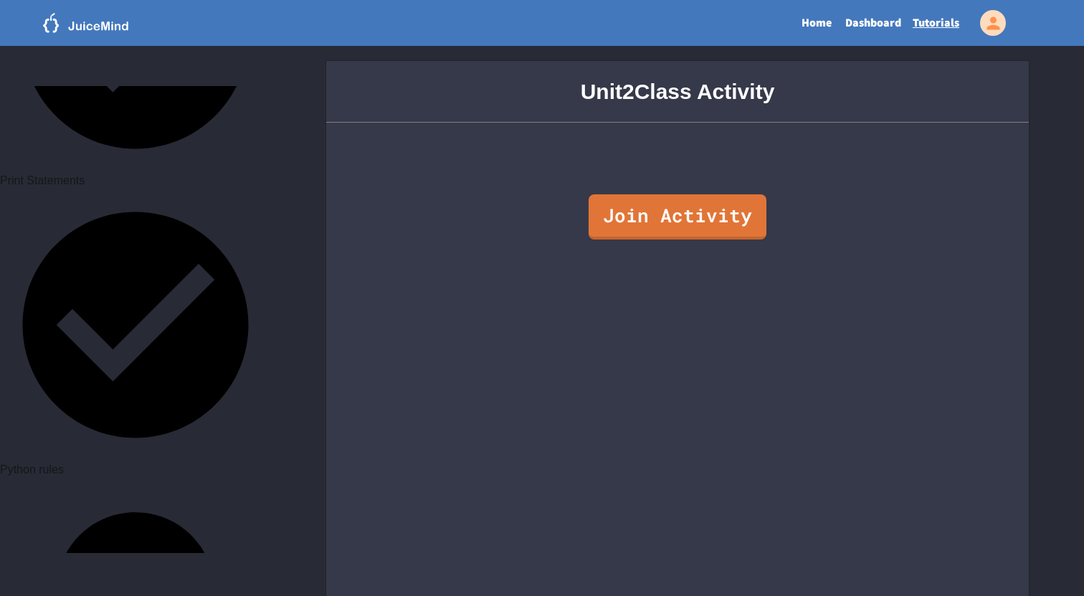
scroll to position [887, 0]
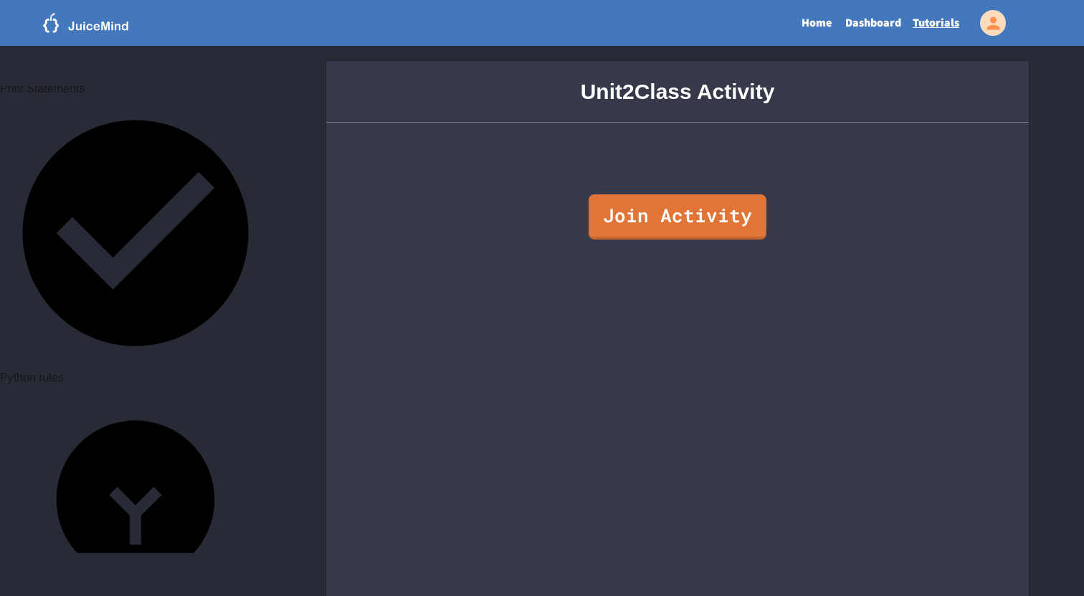
scroll to position [978, 0]
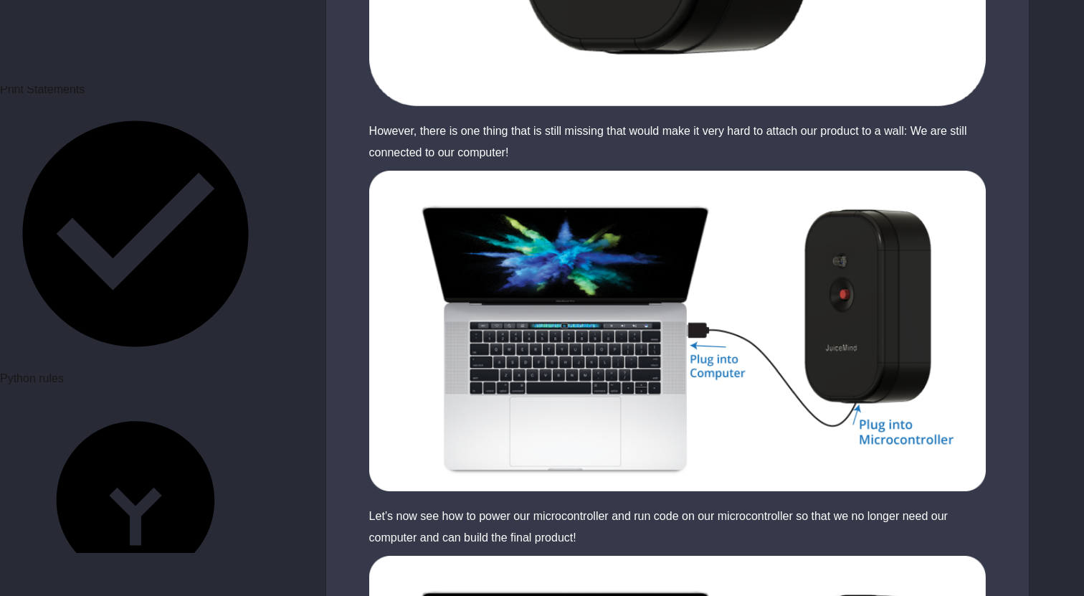
scroll to position [801, 0]
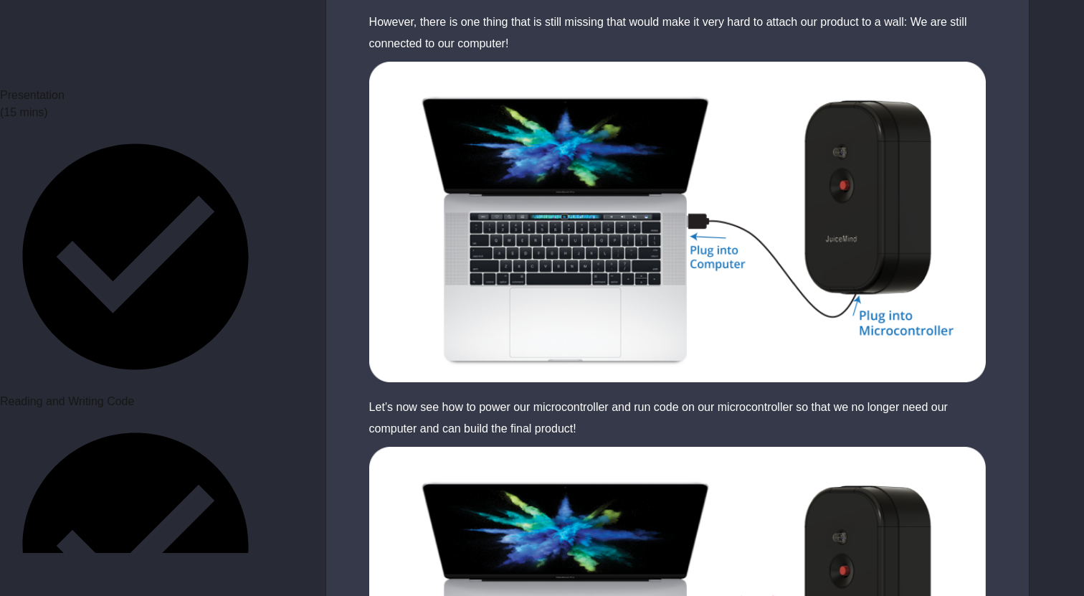
scroll to position [370, 0]
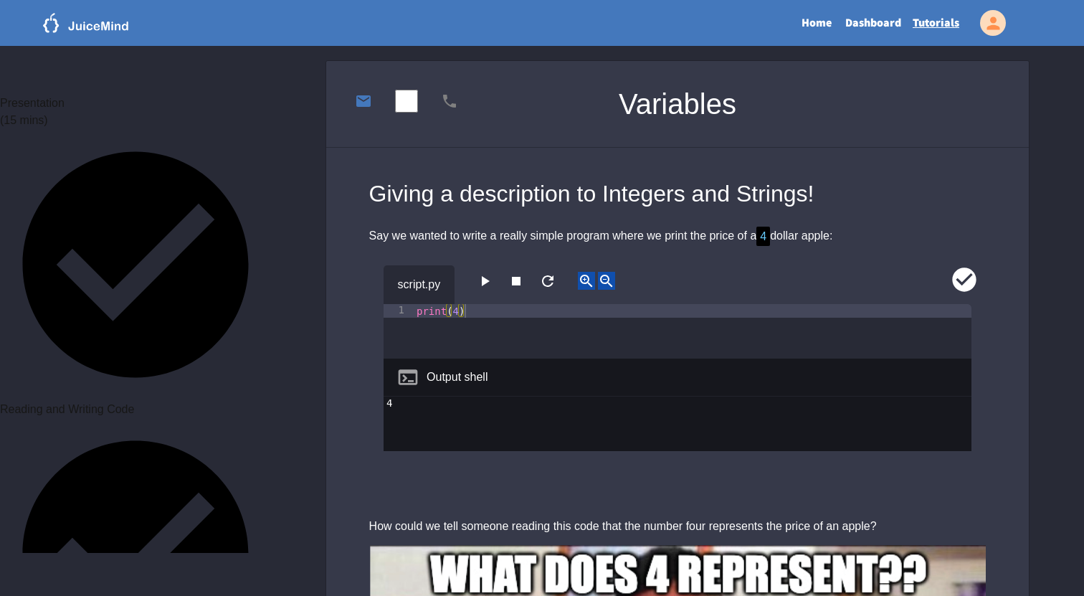
click at [490, 278] on icon "button" at bounding box center [486, 281] width 8 height 10
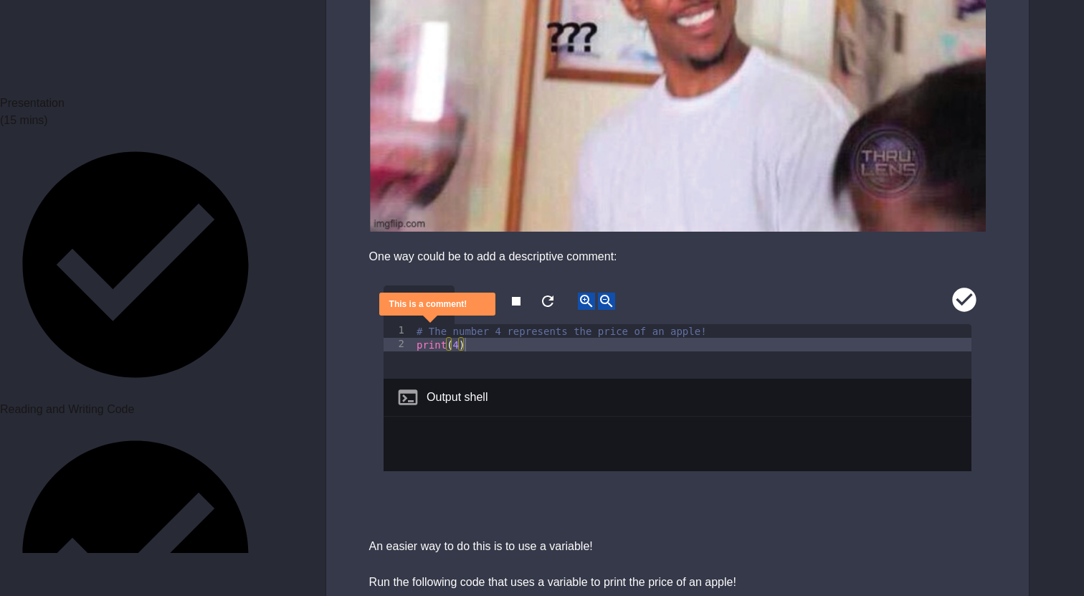
scroll to position [747, 0]
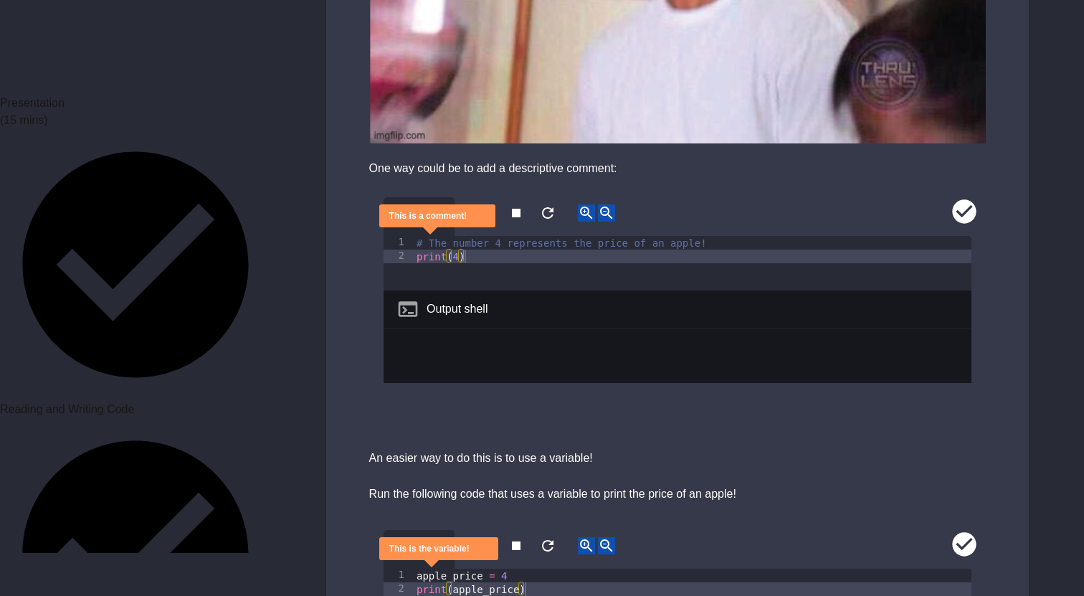
click at [556, 214] on icon "button" at bounding box center [547, 212] width 17 height 17
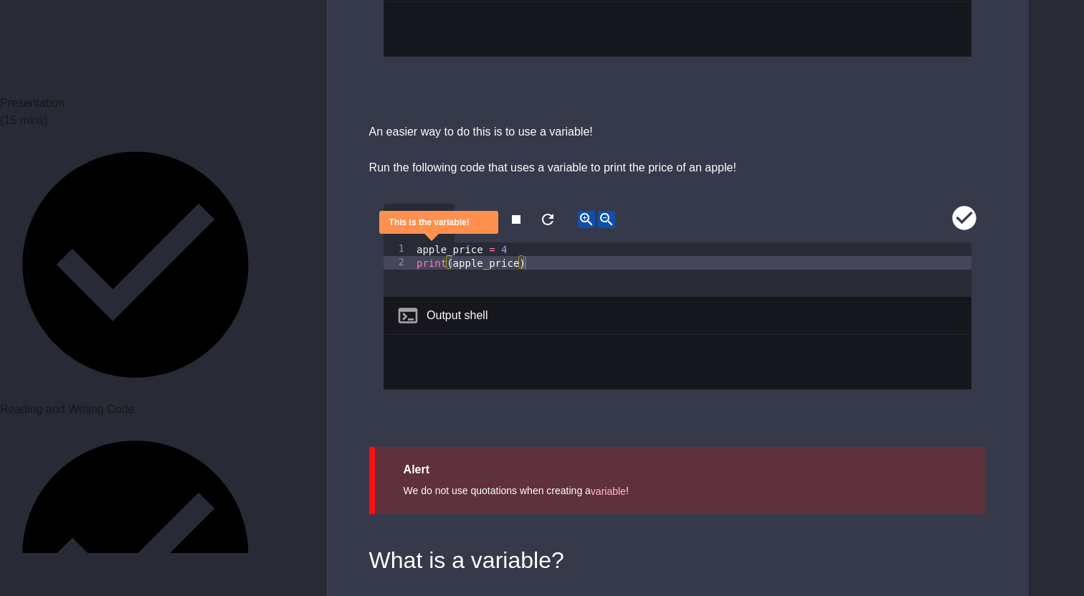
scroll to position [1080, 0]
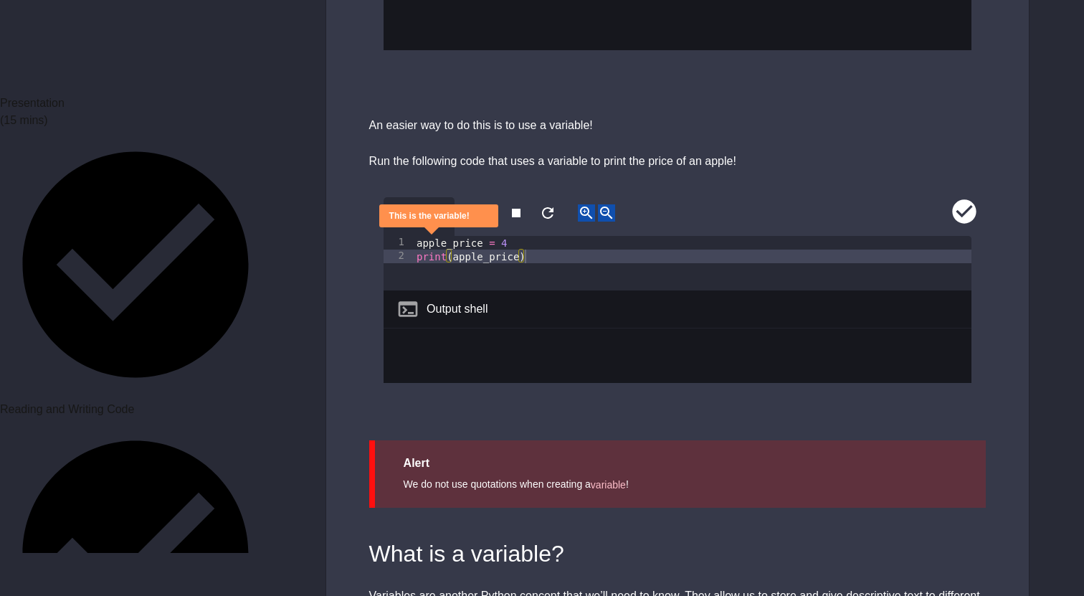
click at [489, 204] on button "button" at bounding box center [484, 213] width 17 height 18
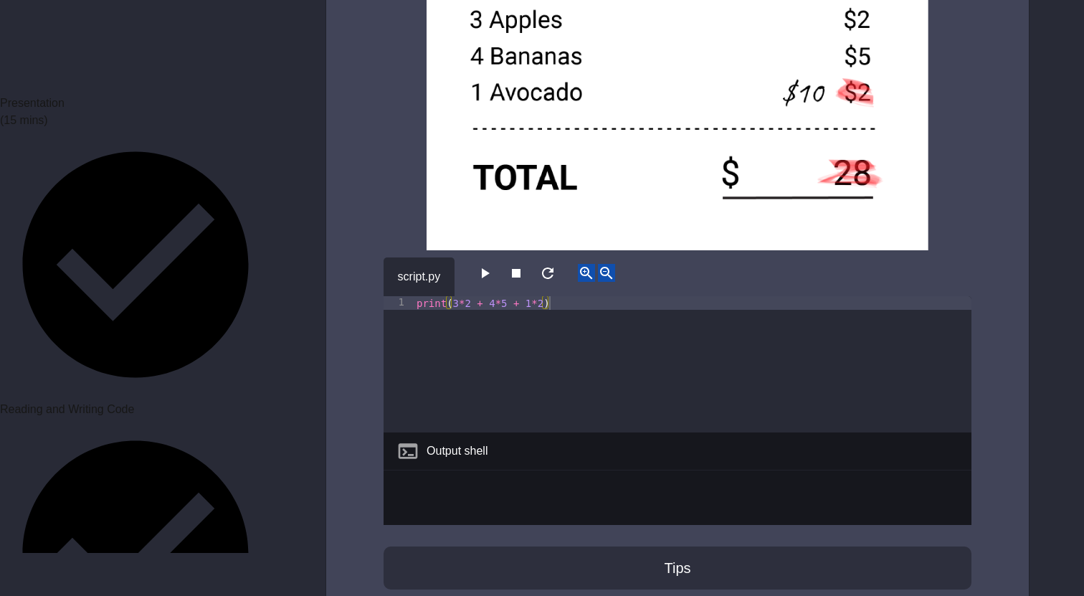
scroll to position [2932, 0]
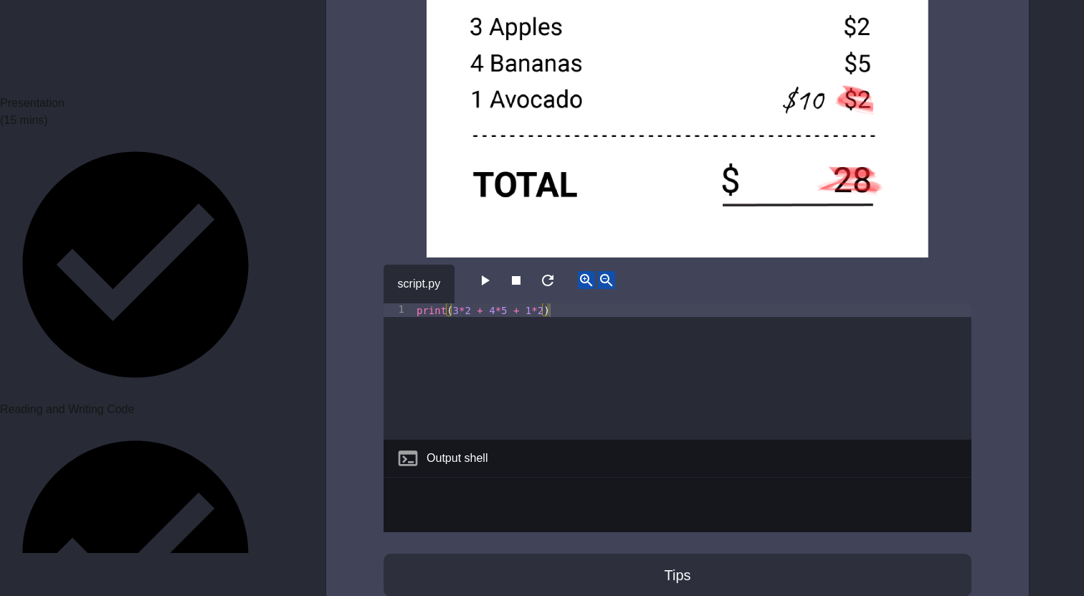
click at [486, 282] on icon "button" at bounding box center [484, 280] width 17 height 17
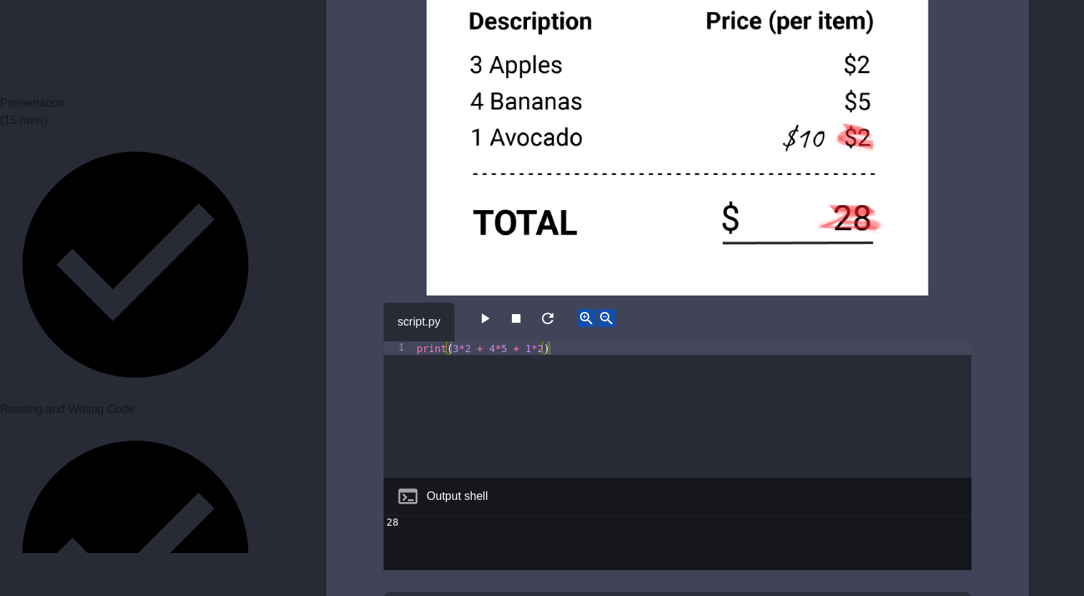
scroll to position [2893, 0]
click at [543, 353] on div "print ( 3 * 2 + 4 * 5 + 1 * 2 )" at bounding box center [693, 423] width 559 height 163
type textarea "**********"
click at [486, 312] on icon "button" at bounding box center [484, 318] width 17 height 17
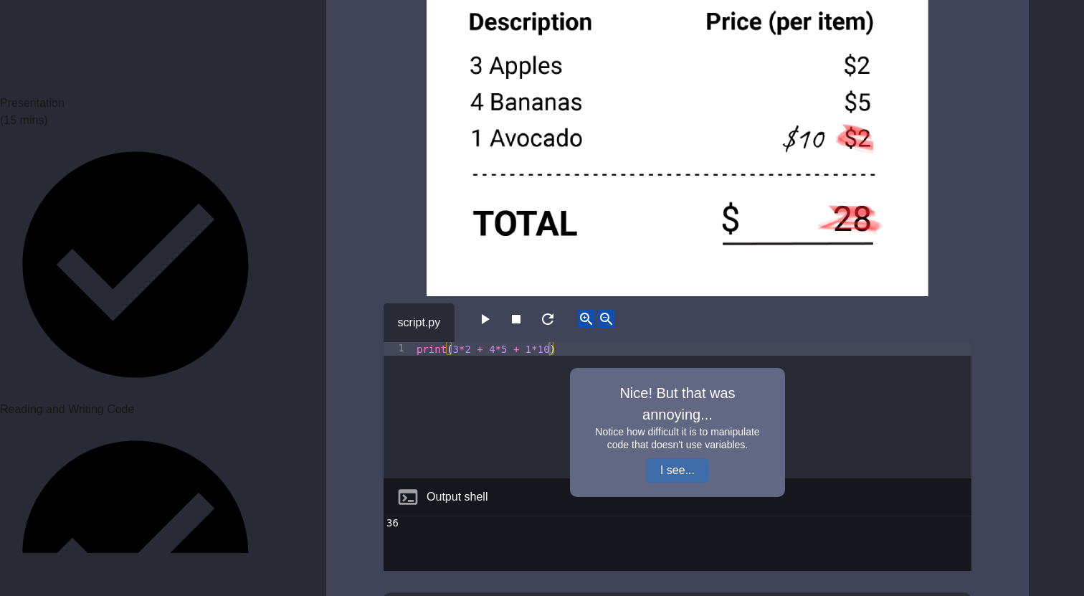
click at [675, 475] on button "I see..." at bounding box center [677, 470] width 63 height 24
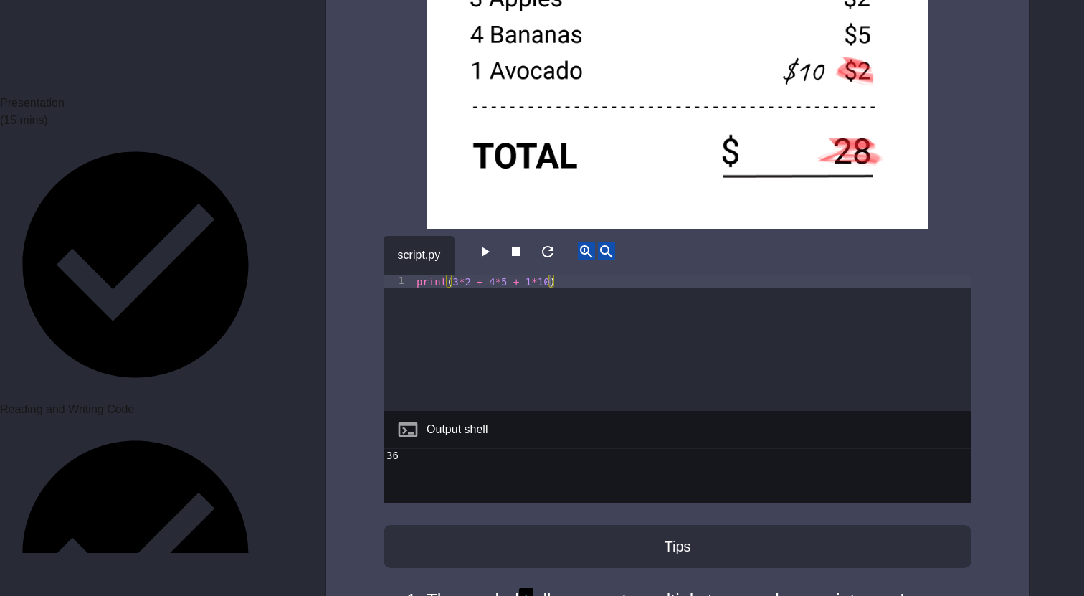
scroll to position [3043, 0]
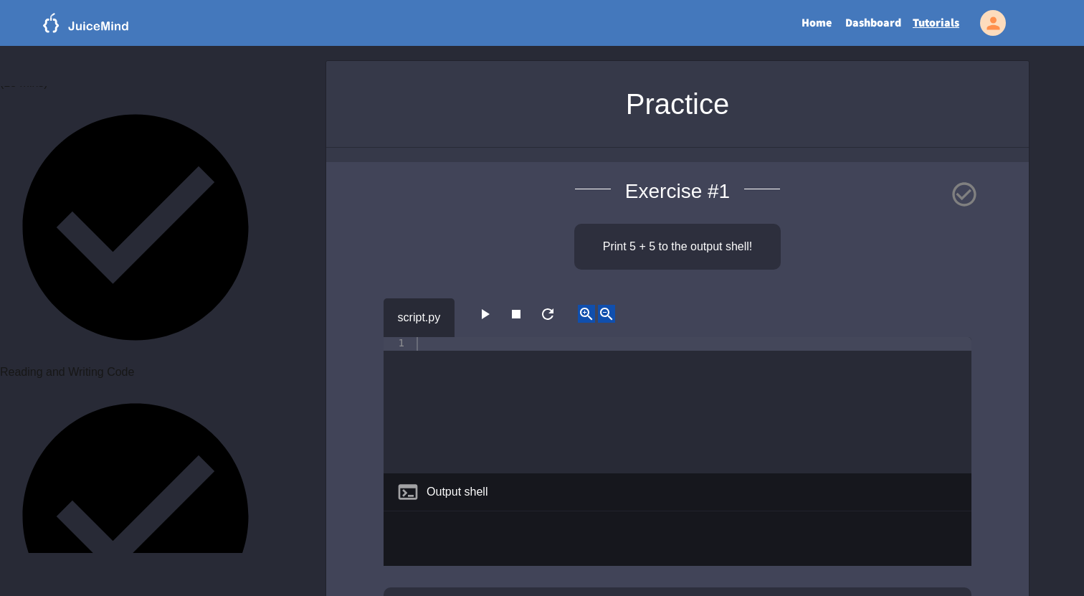
scroll to position [444, 0]
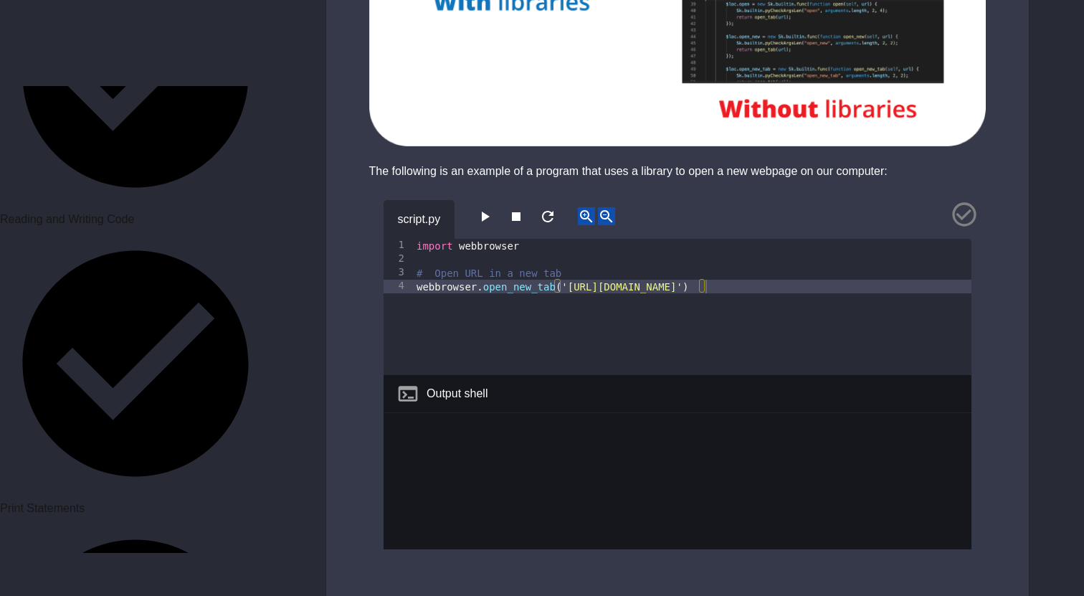
scroll to position [1128, 0]
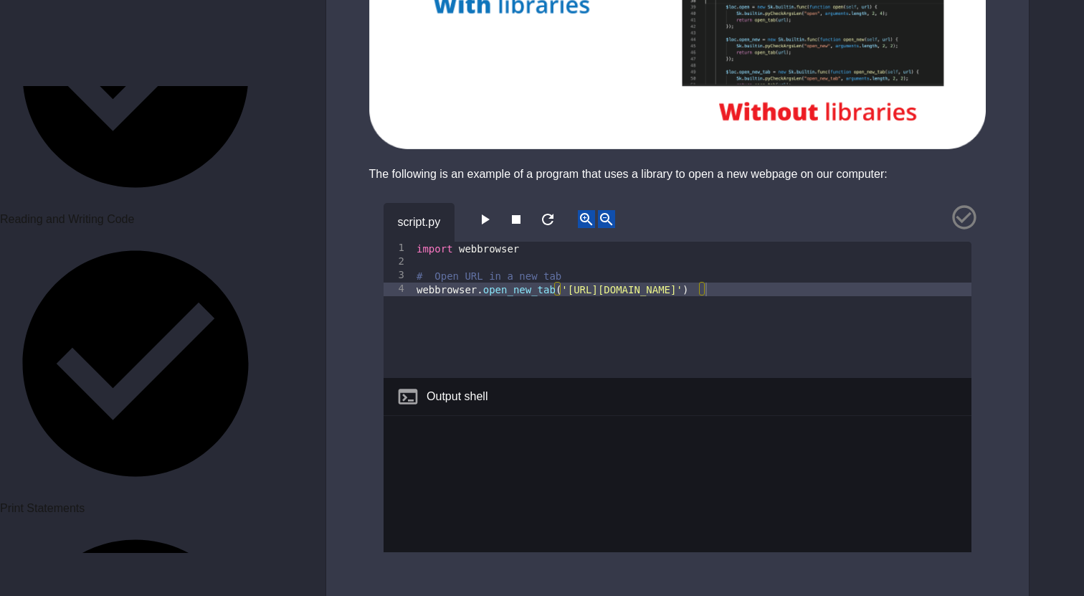
click at [486, 227] on icon "button" at bounding box center [484, 219] width 17 height 17
click at [490, 224] on icon "button" at bounding box center [484, 219] width 17 height 17
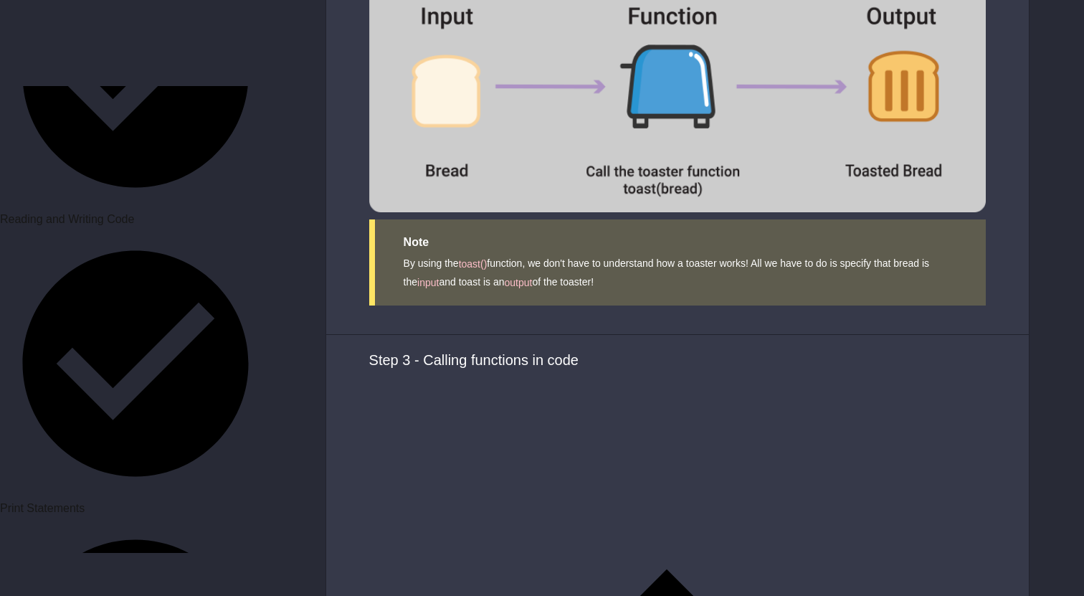
scroll to position [4721, 0]
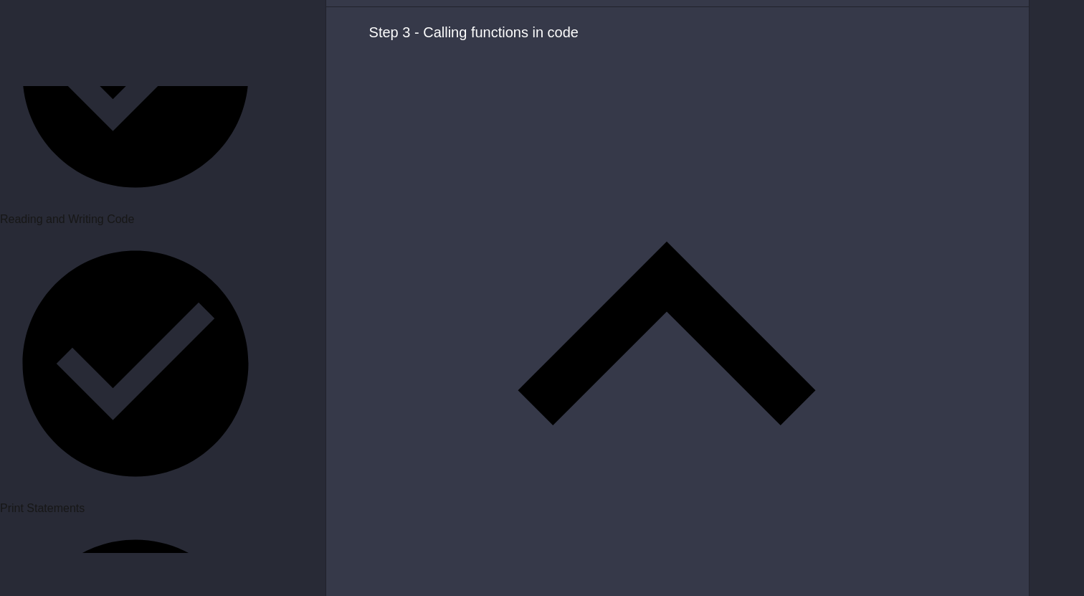
type textarea "**********"
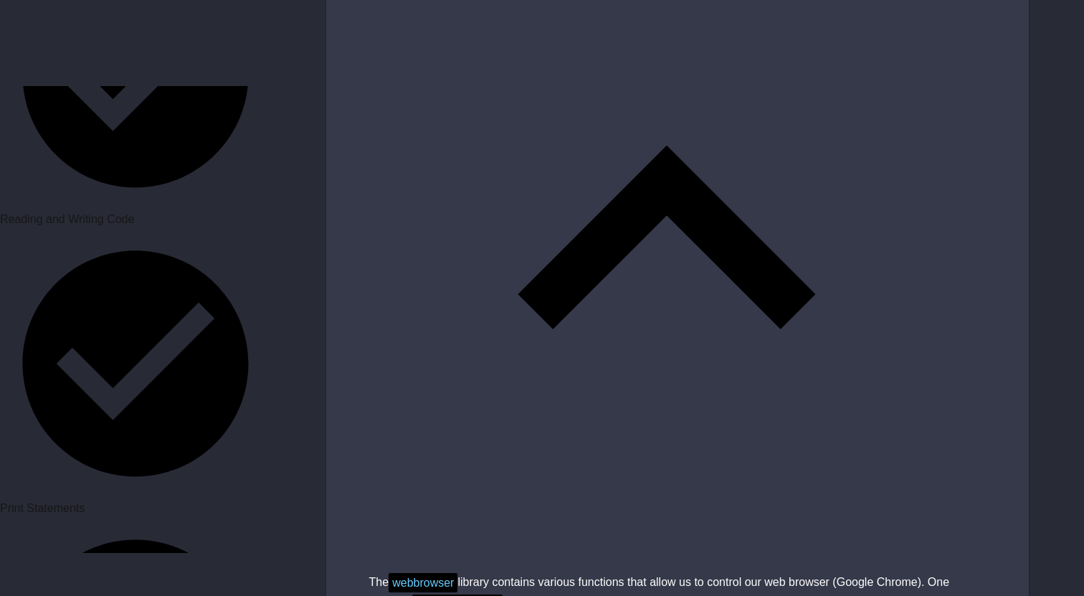
scroll to position [0, 10]
type textarea "**********"
drag, startPoint x: 531, startPoint y: 232, endPoint x: 820, endPoint y: 219, distance: 289.2
copy div "[URL][DOMAIN_NAME]"
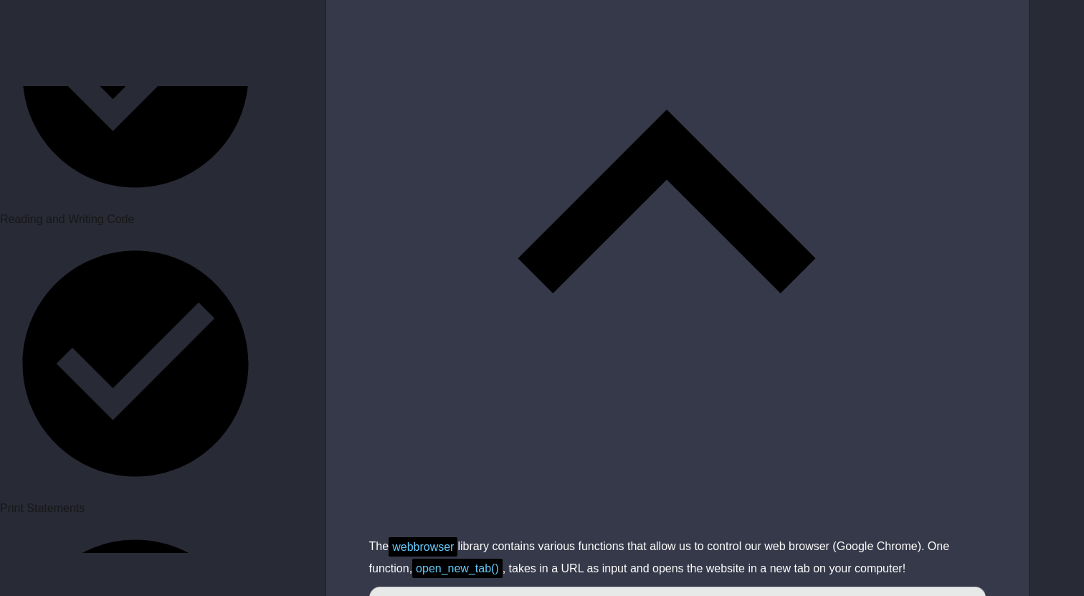
scroll to position [4833, 0]
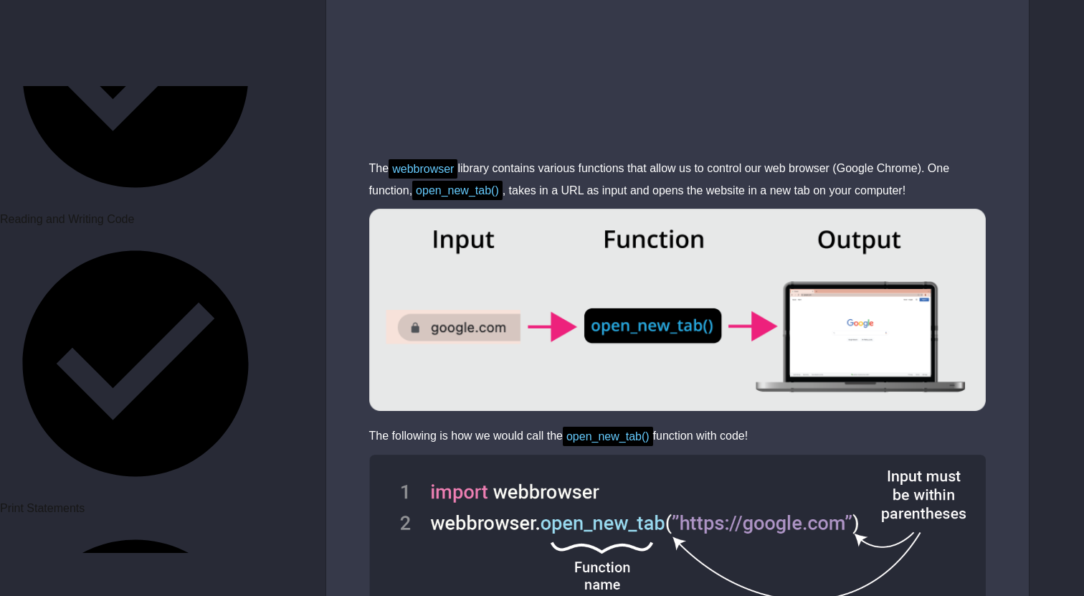
scroll to position [5229, 0]
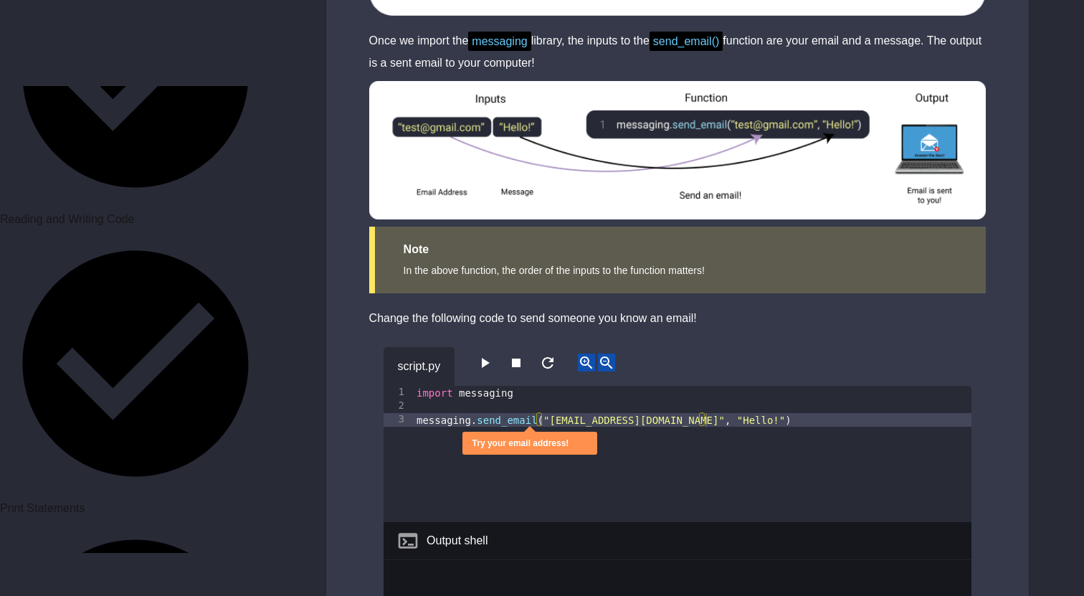
scroll to position [2430, 0]
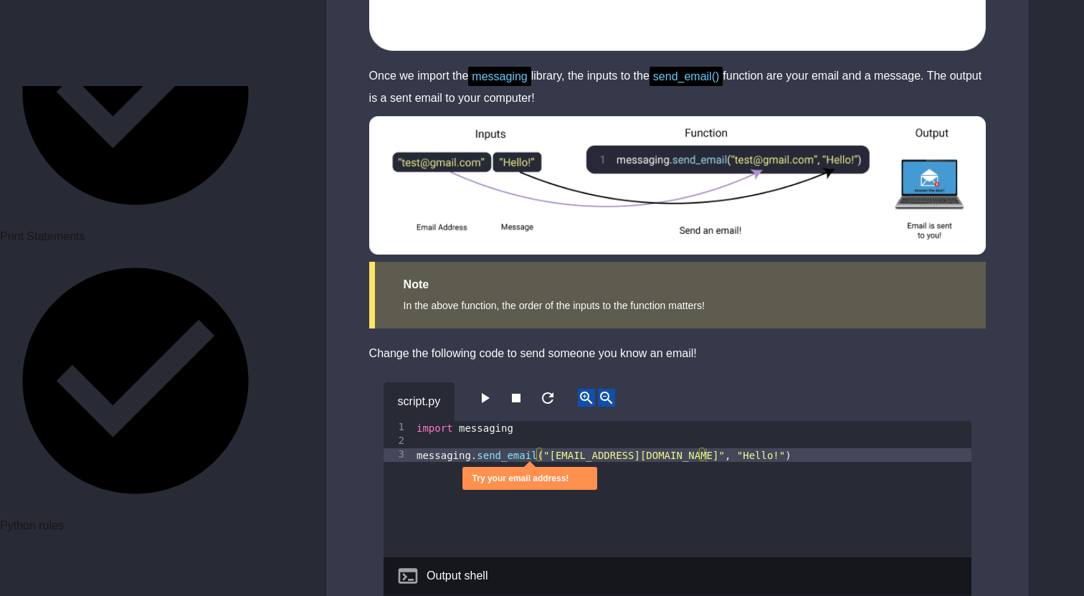
scroll to position [859, 0]
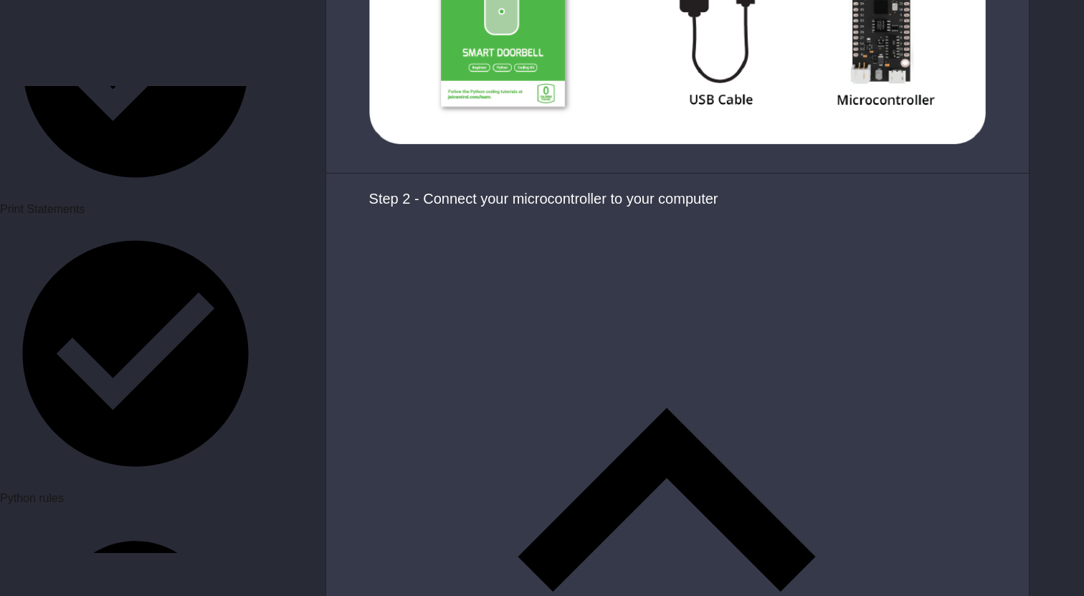
scroll to position [1550, 0]
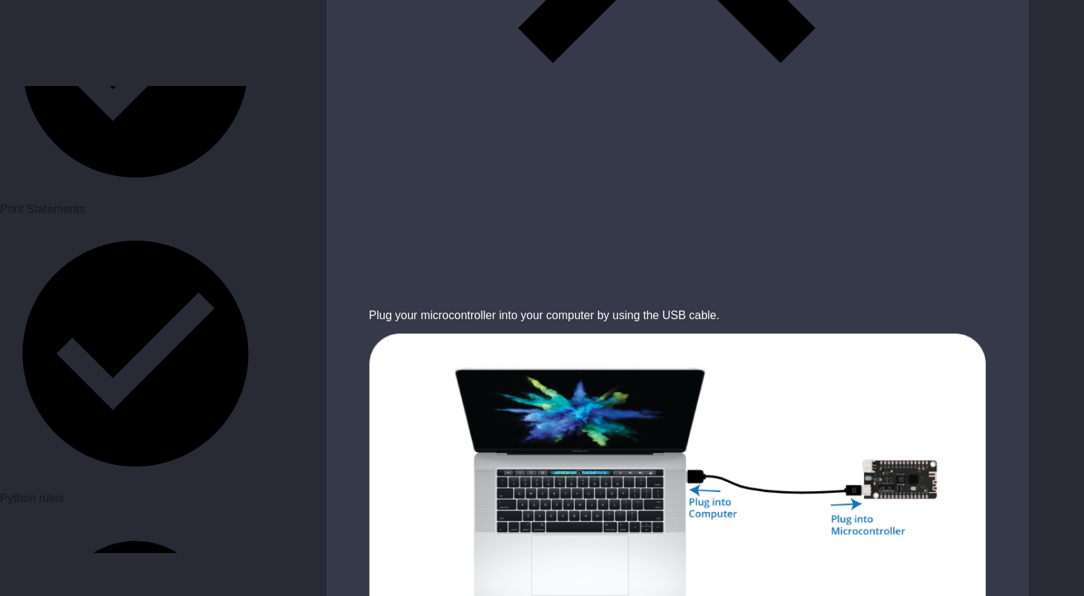
scroll to position [2348, 0]
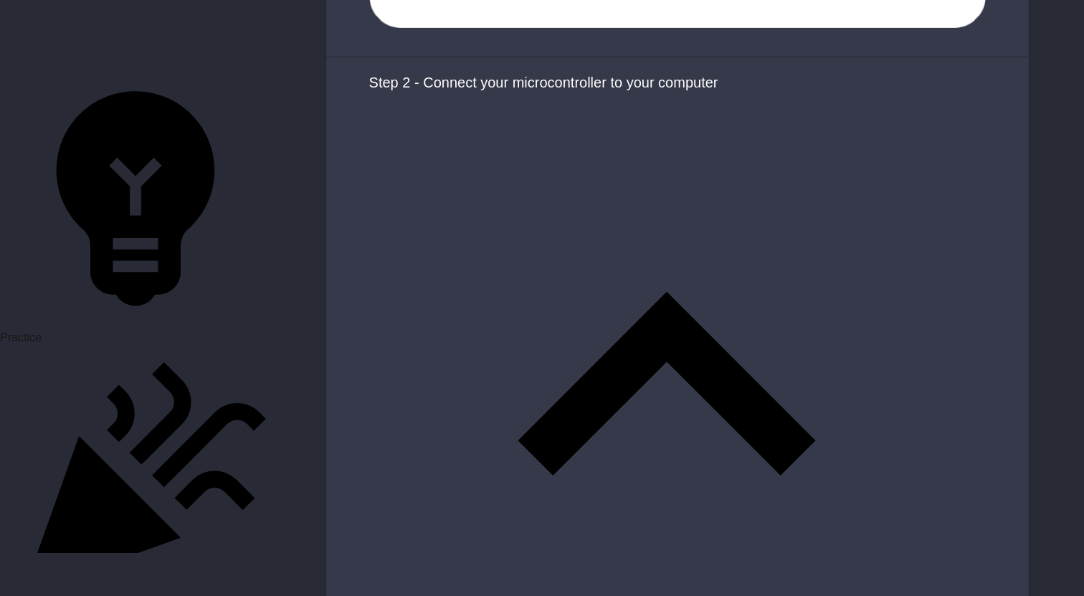
scroll to position [1640, 0]
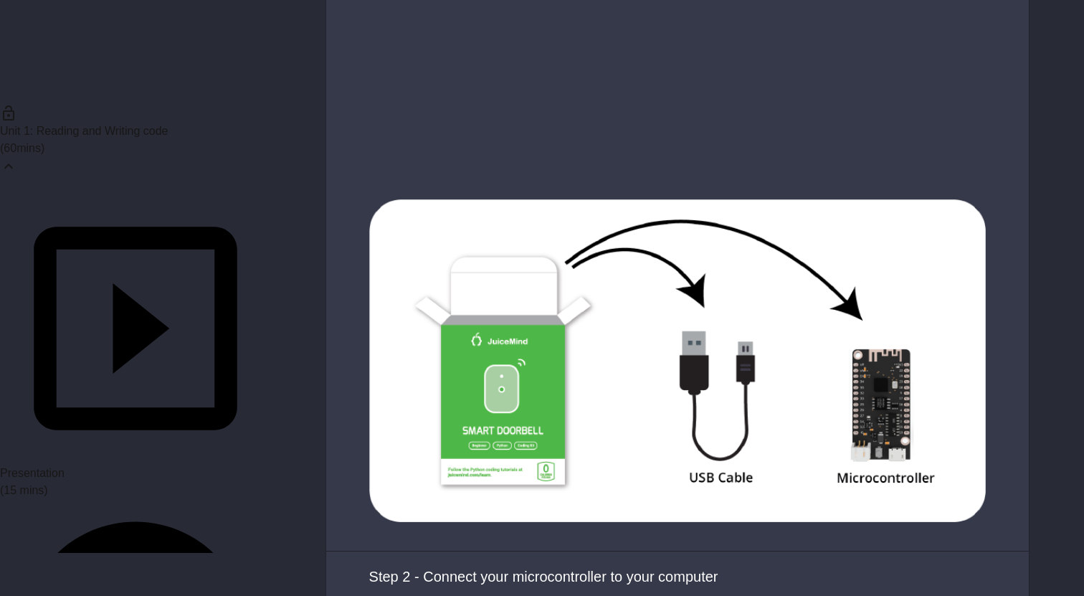
scroll to position [1120, 0]
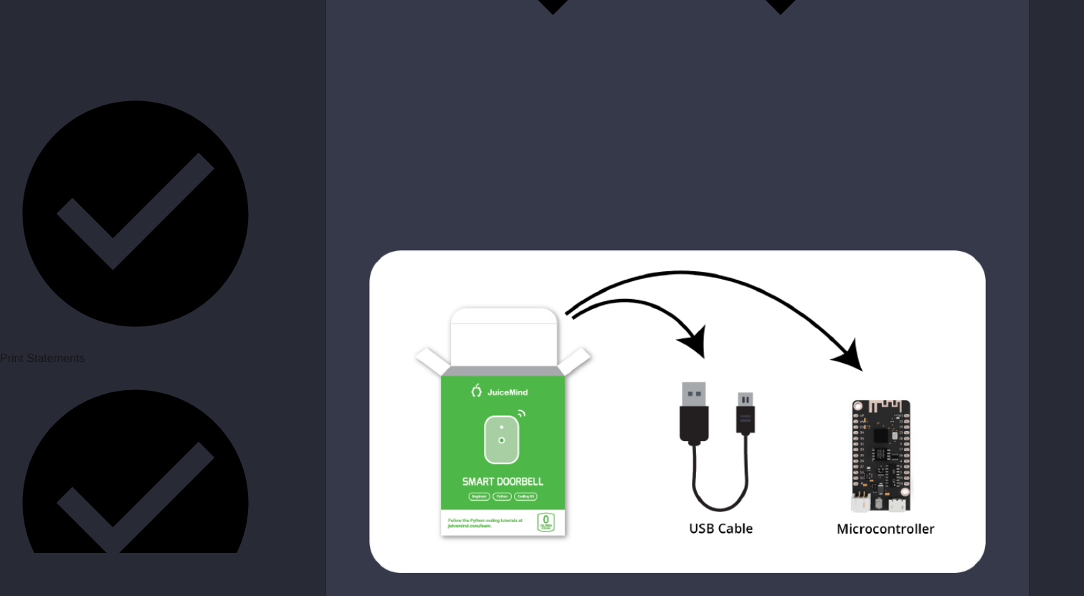
scroll to position [693, 0]
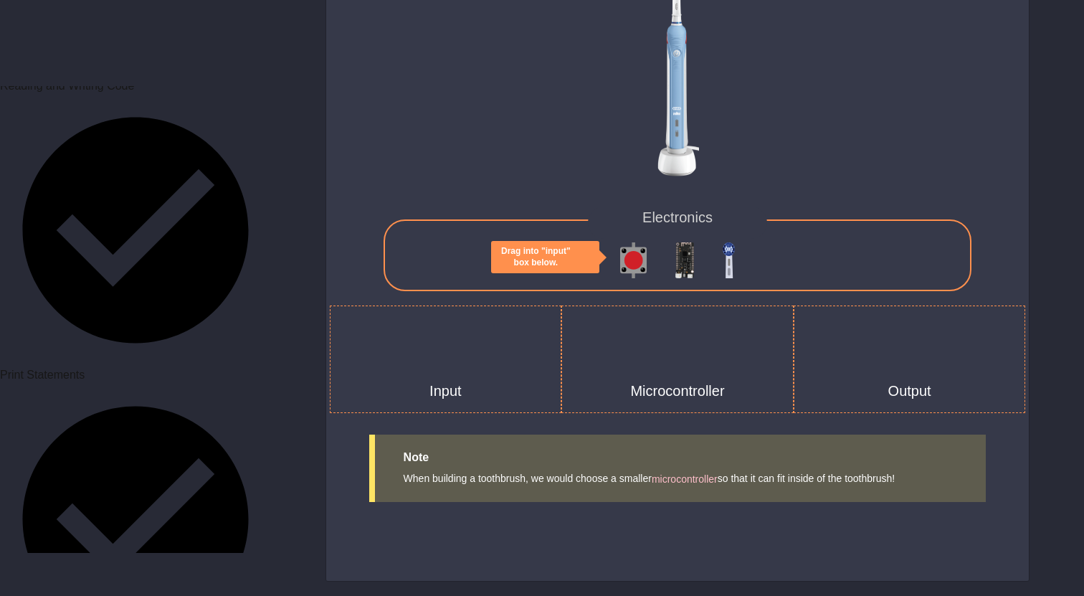
scroll to position [3386, 0]
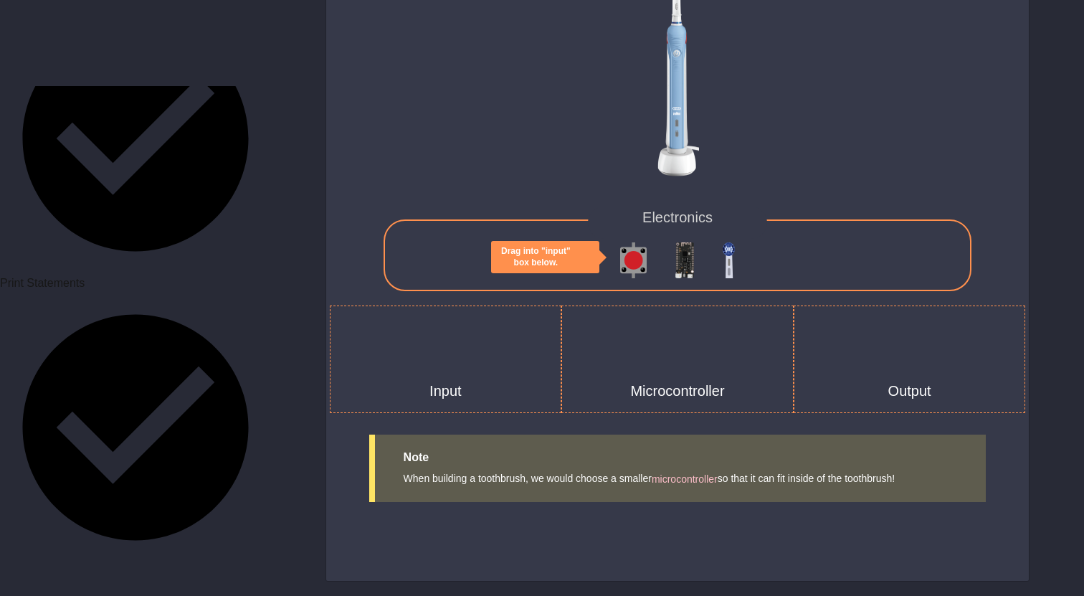
scroll to position [978, 0]
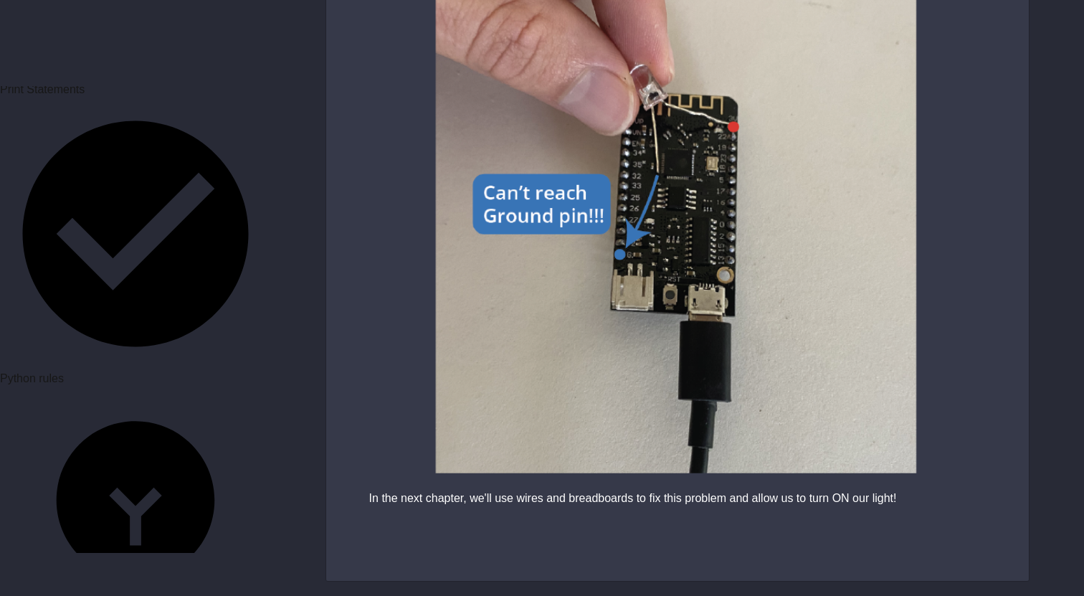
scroll to position [4535, 0]
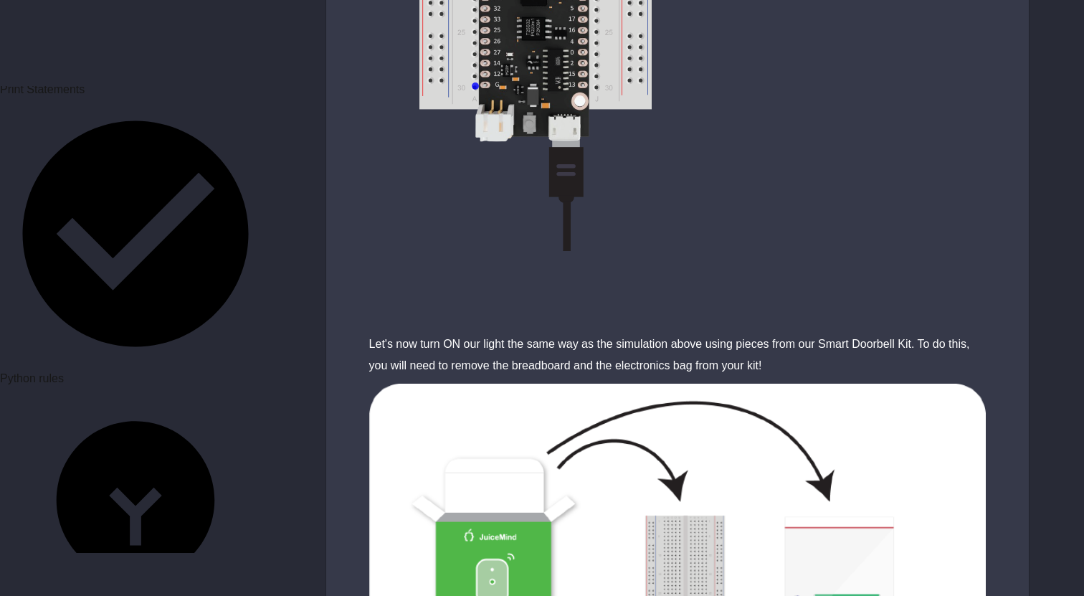
scroll to position [5293, 0]
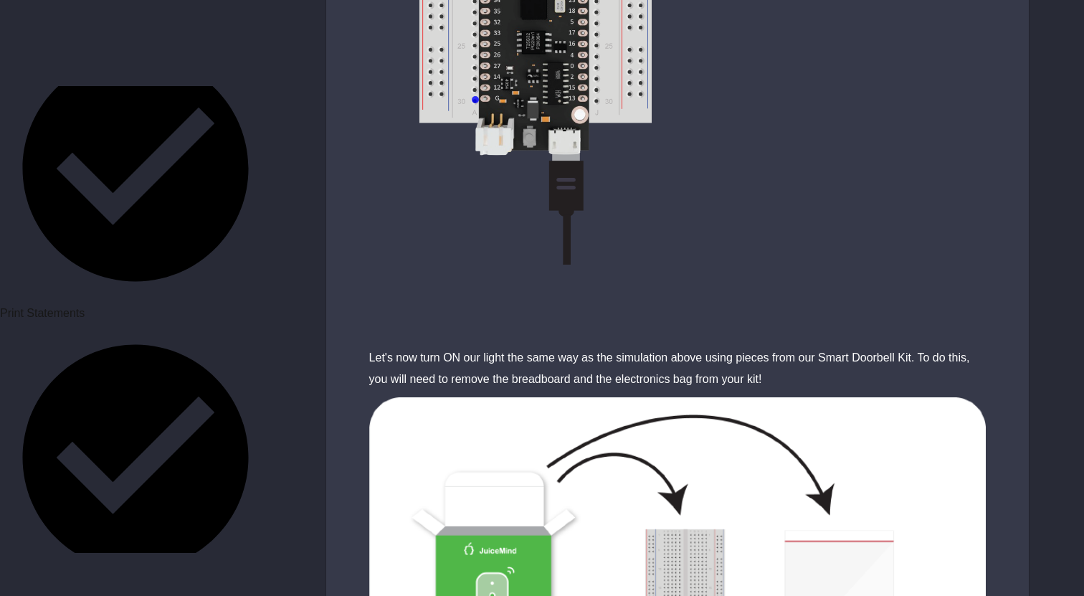
scroll to position [718, 0]
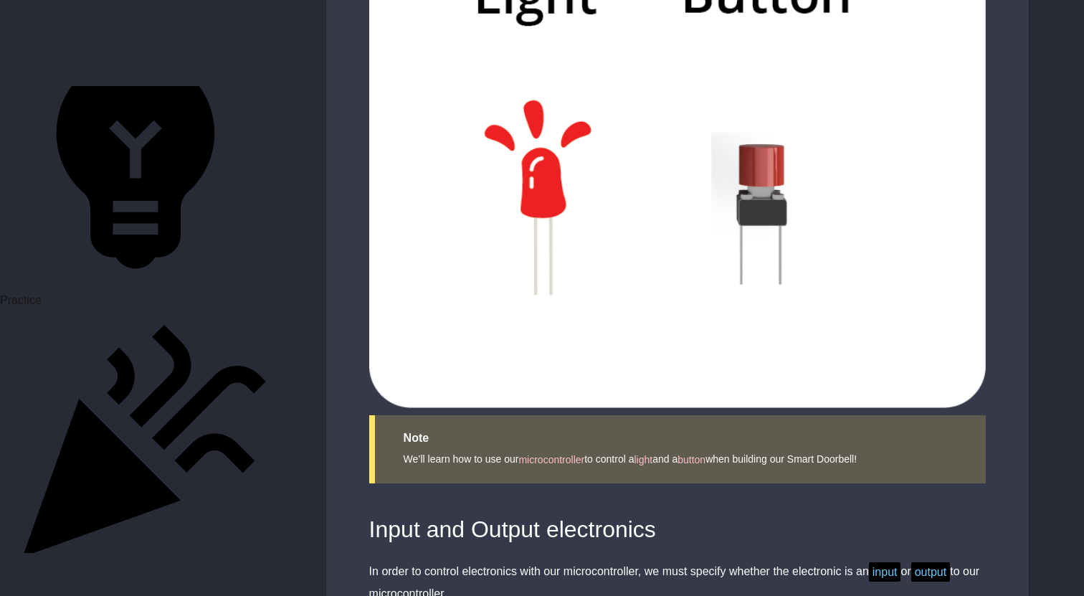
scroll to position [1335, 0]
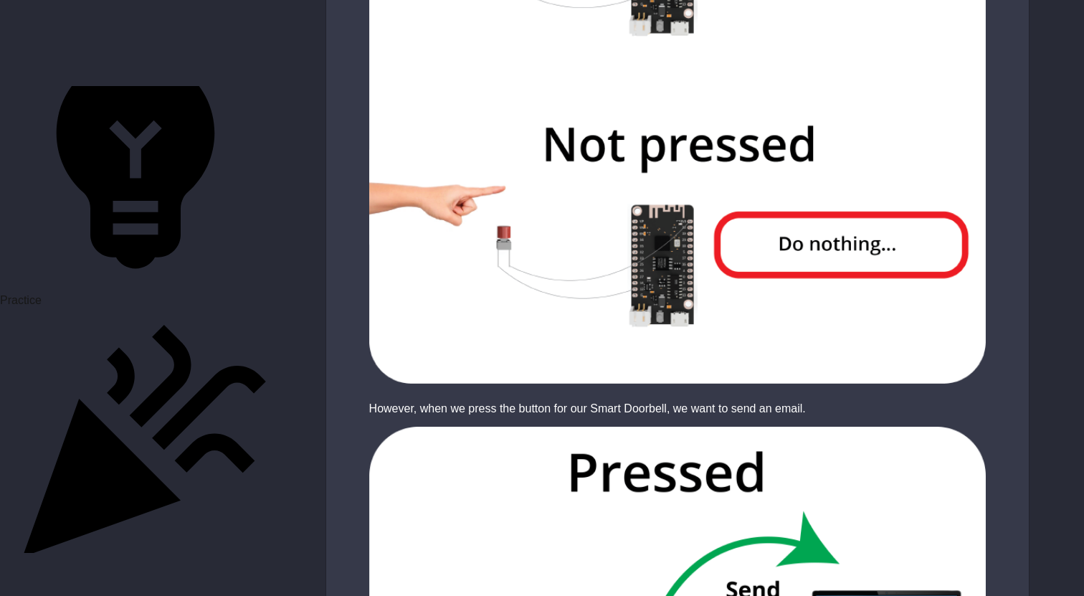
scroll to position [478, 0]
